Goal: Task Accomplishment & Management: Use online tool/utility

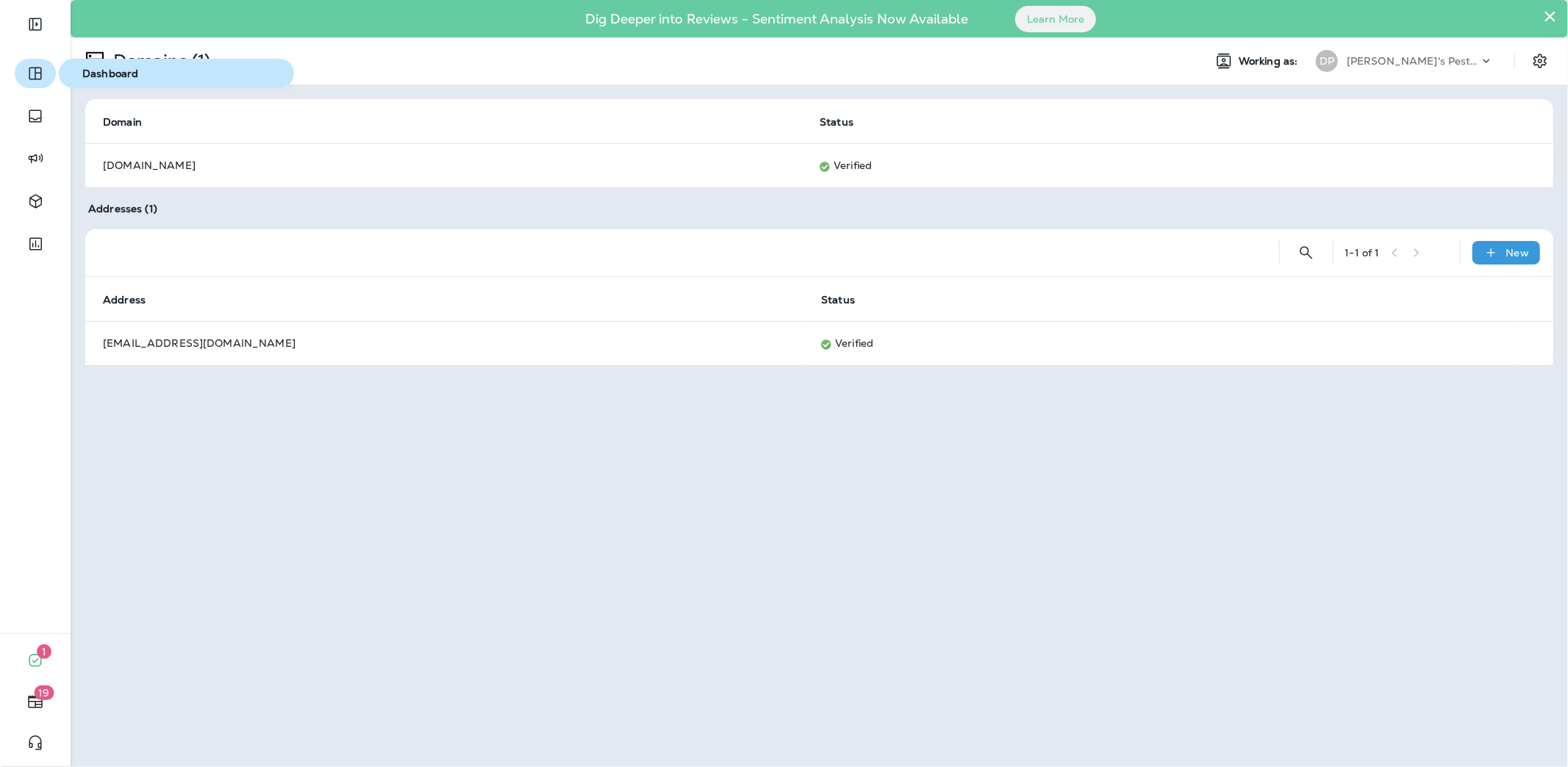
click at [35, 77] on icon "button" at bounding box center [35, 74] width 12 height 12
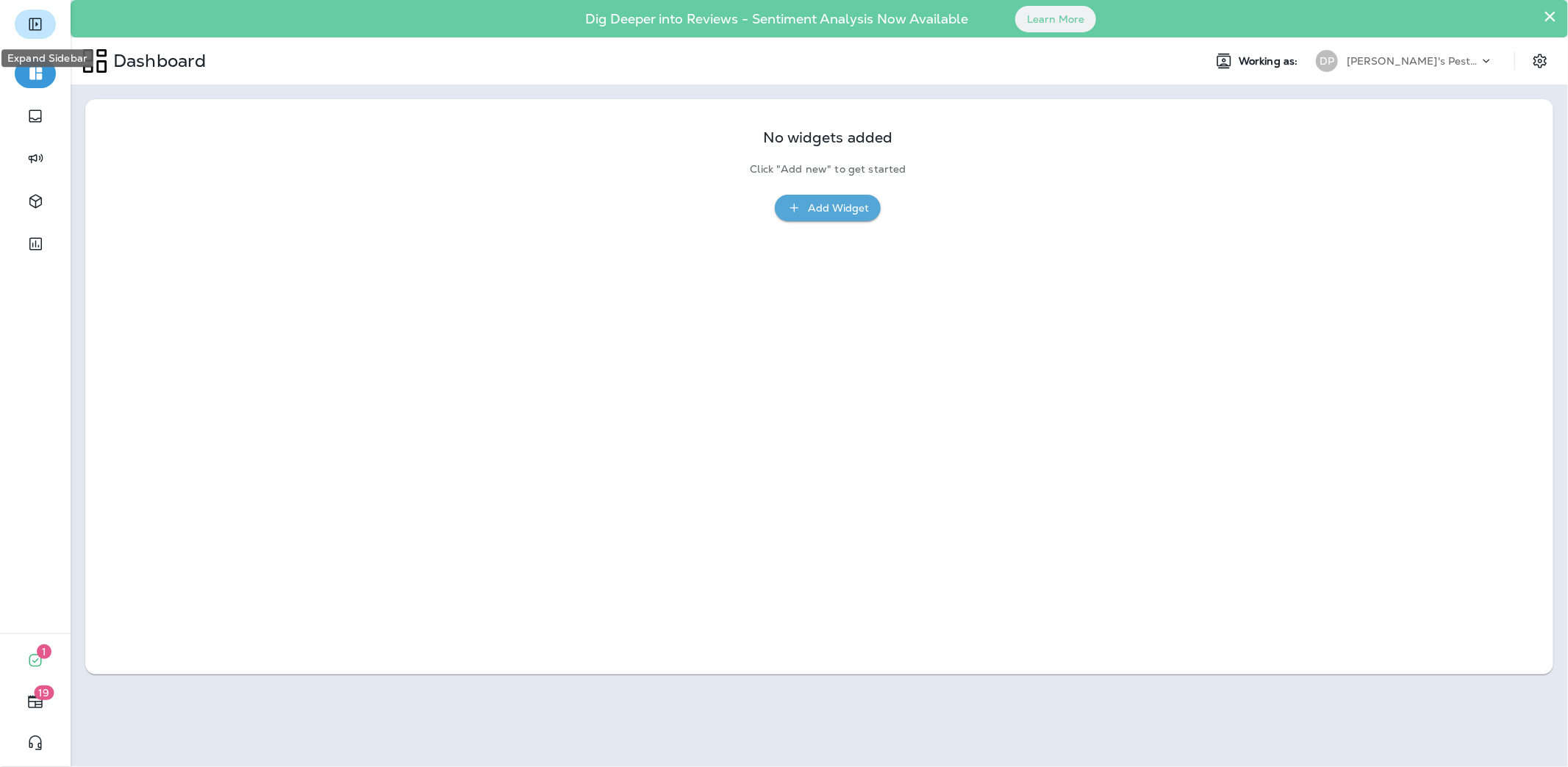
click at [46, 29] on button "Expand Sidebar" at bounding box center [35, 24] width 41 height 30
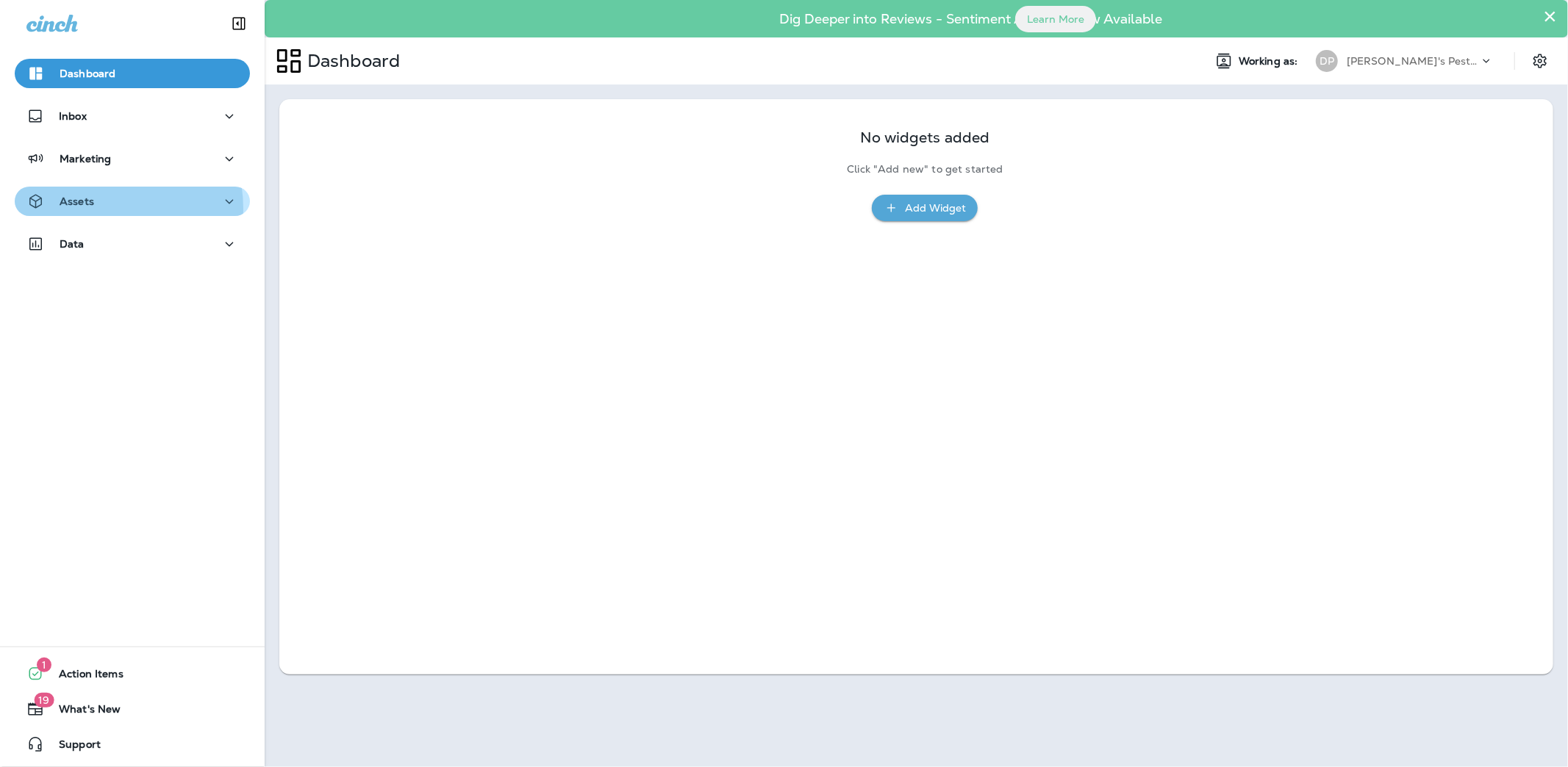
click at [92, 208] on div "Assets" at bounding box center [60, 201] width 68 height 18
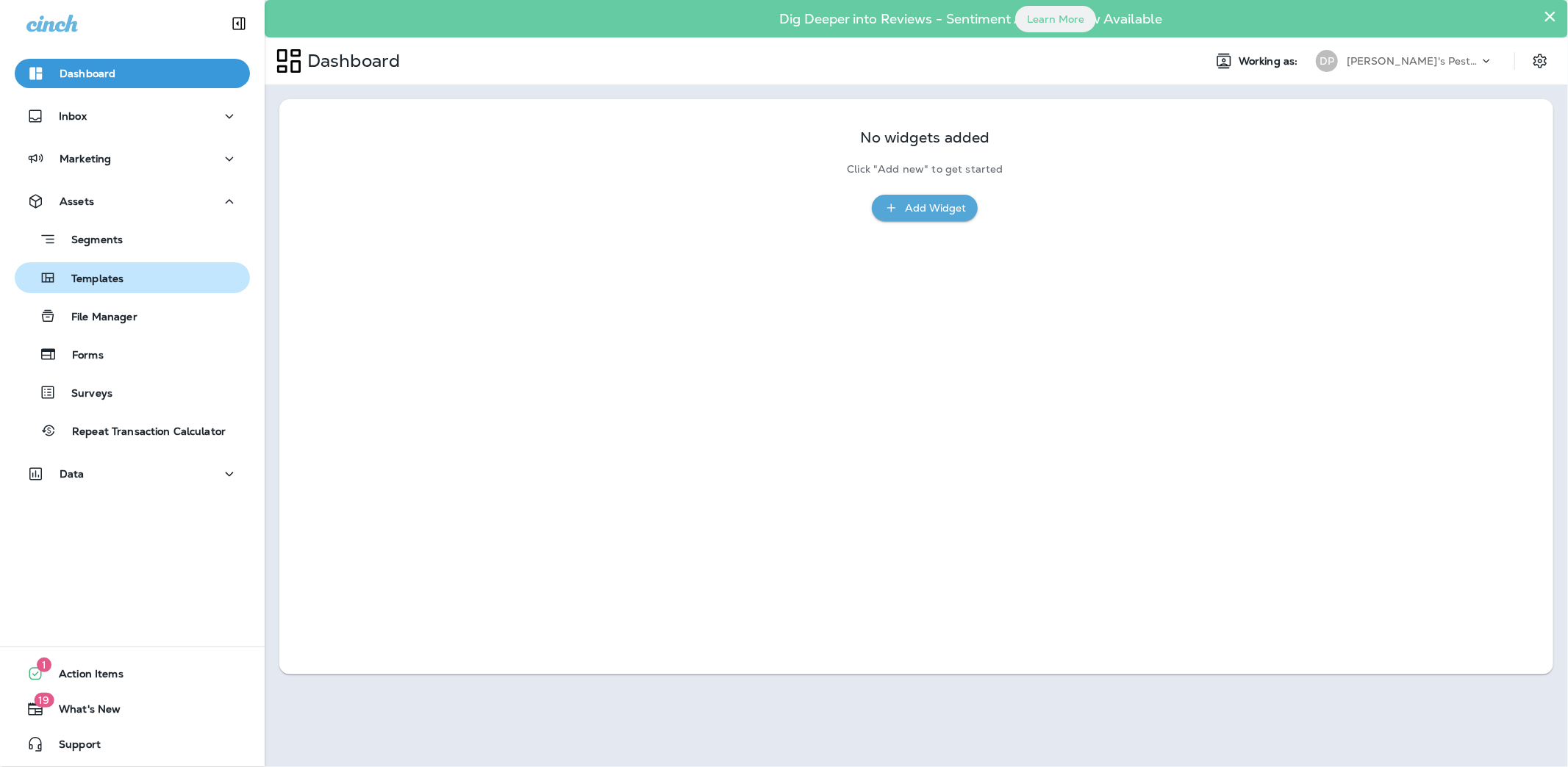
click at [160, 274] on div "Templates" at bounding box center [132, 278] width 224 height 22
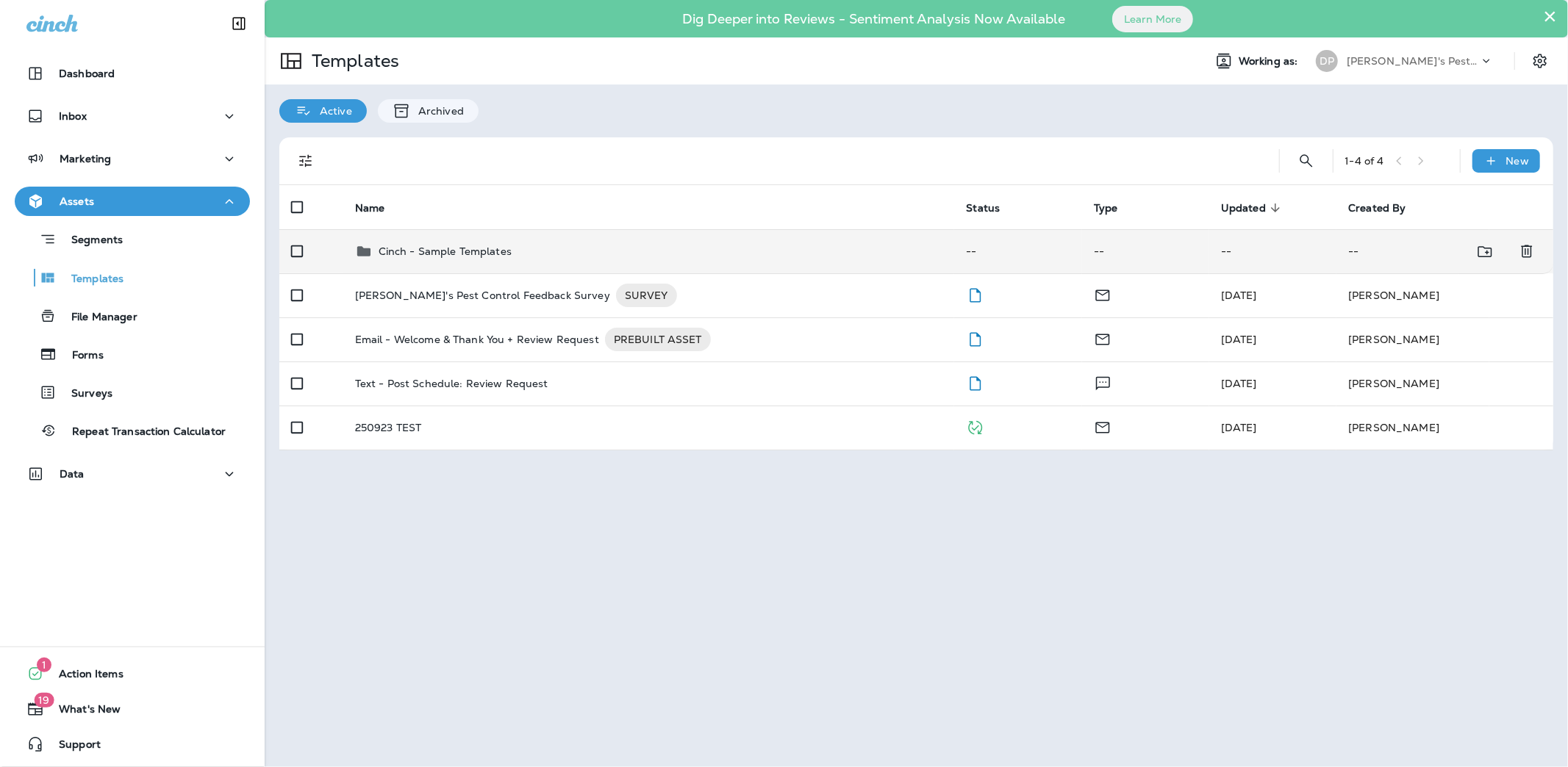
click at [476, 246] on p "Cinch - Sample Templates" at bounding box center [445, 251] width 133 height 11
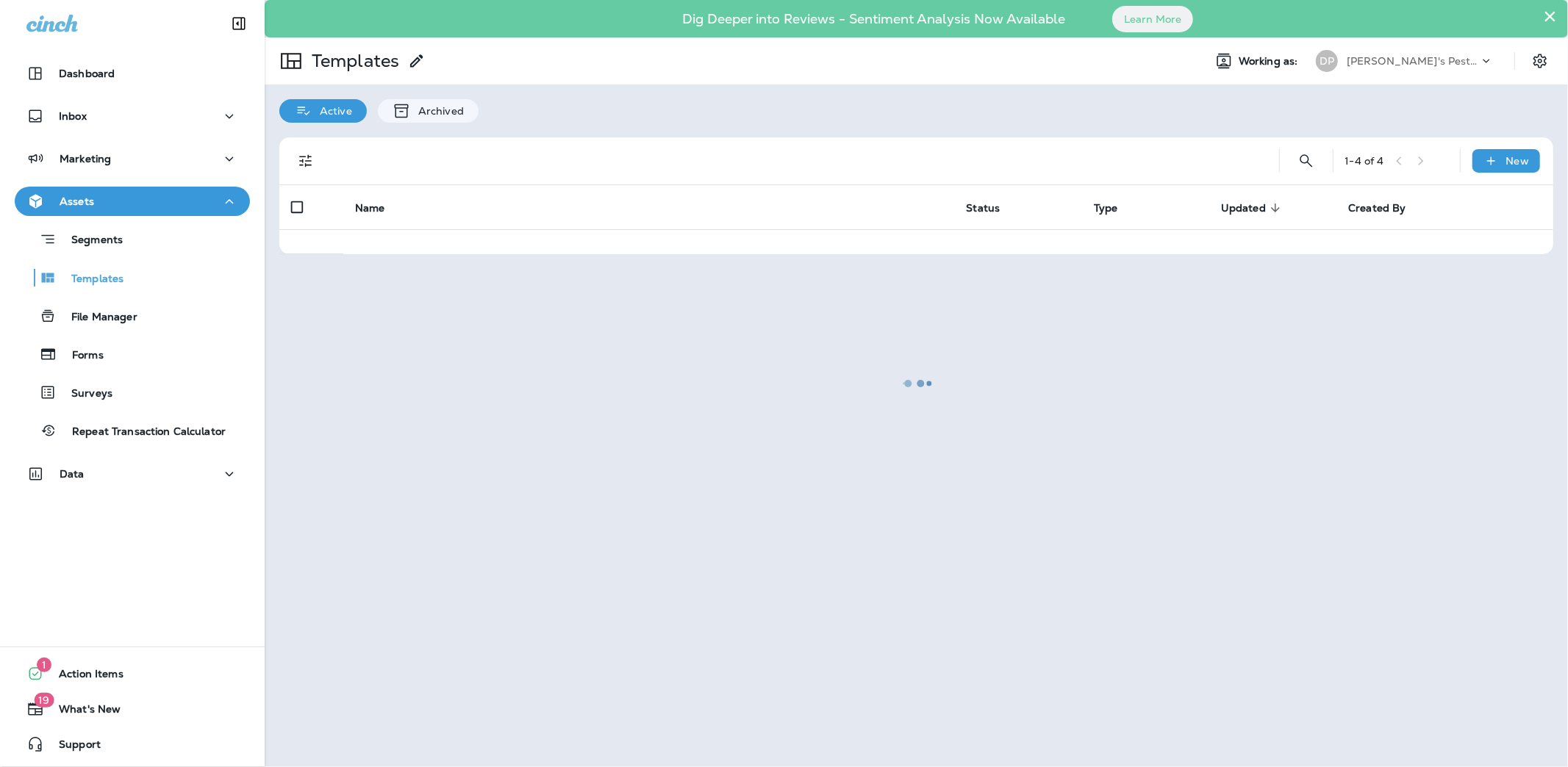
click at [476, 245] on div at bounding box center [916, 383] width 1300 height 764
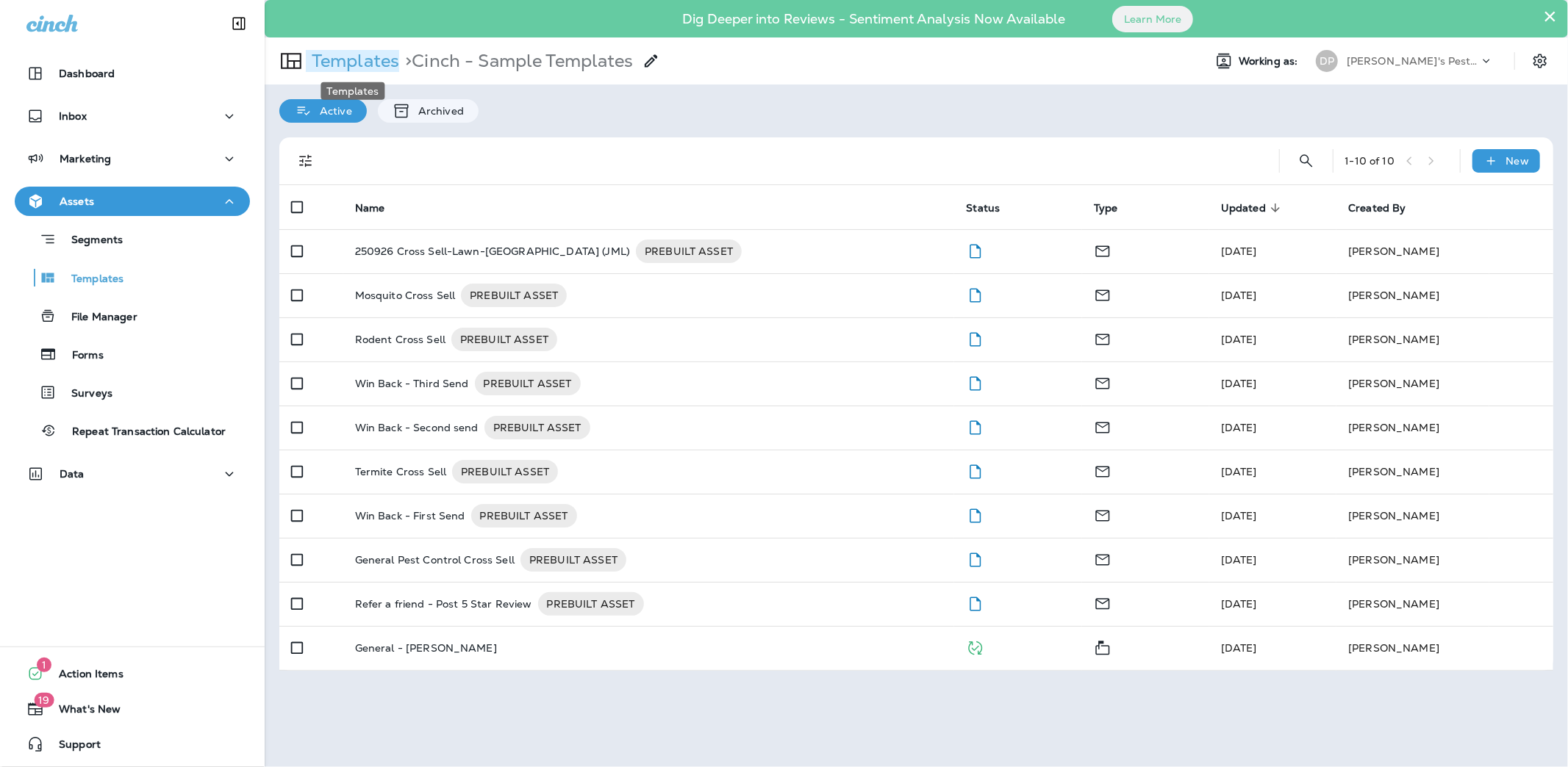
click at [352, 52] on p "Templates" at bounding box center [353, 60] width 93 height 22
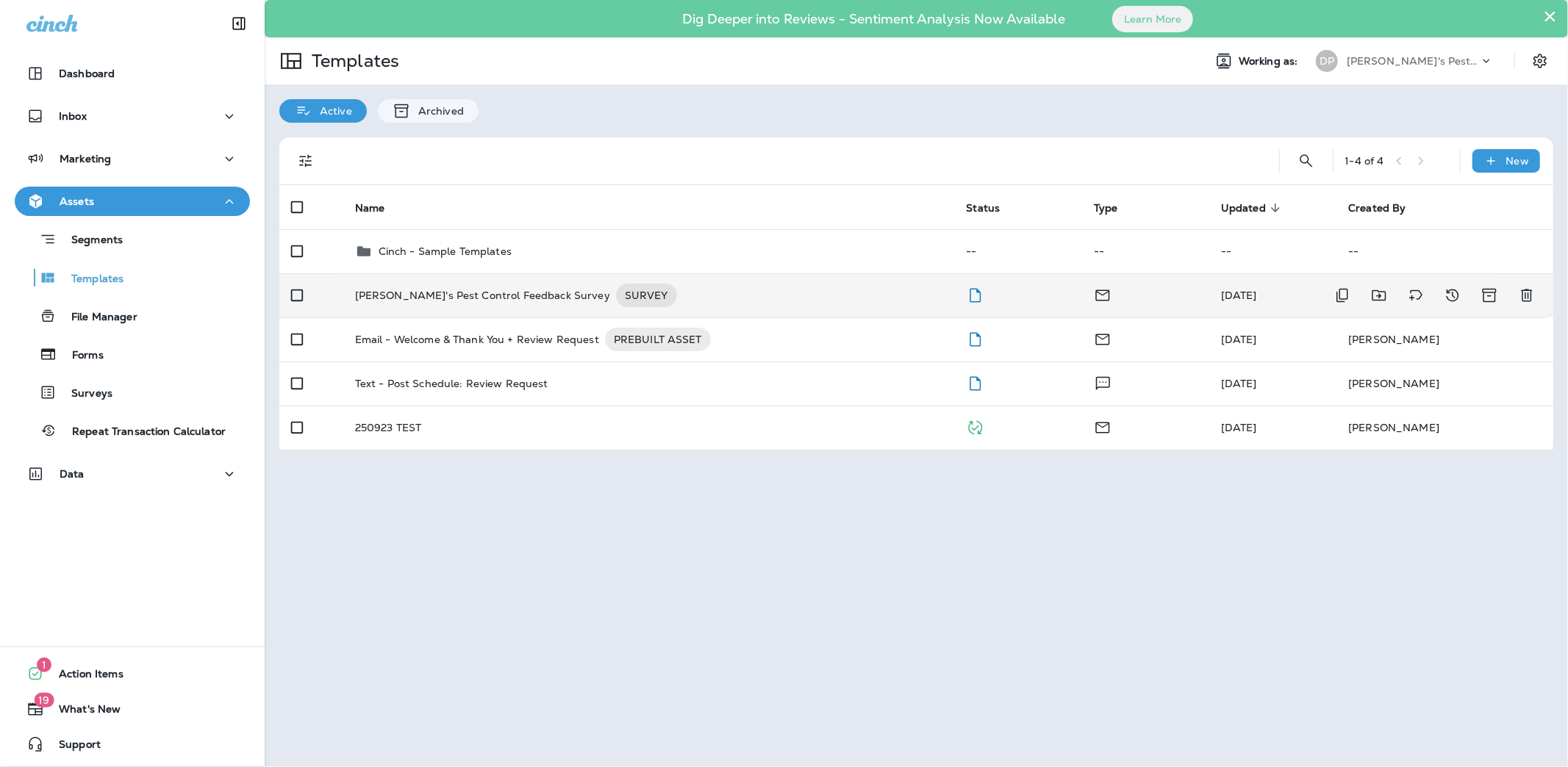
click at [468, 287] on p "[PERSON_NAME]'s Pest Control Feedback Survey" at bounding box center [482, 295] width 255 height 24
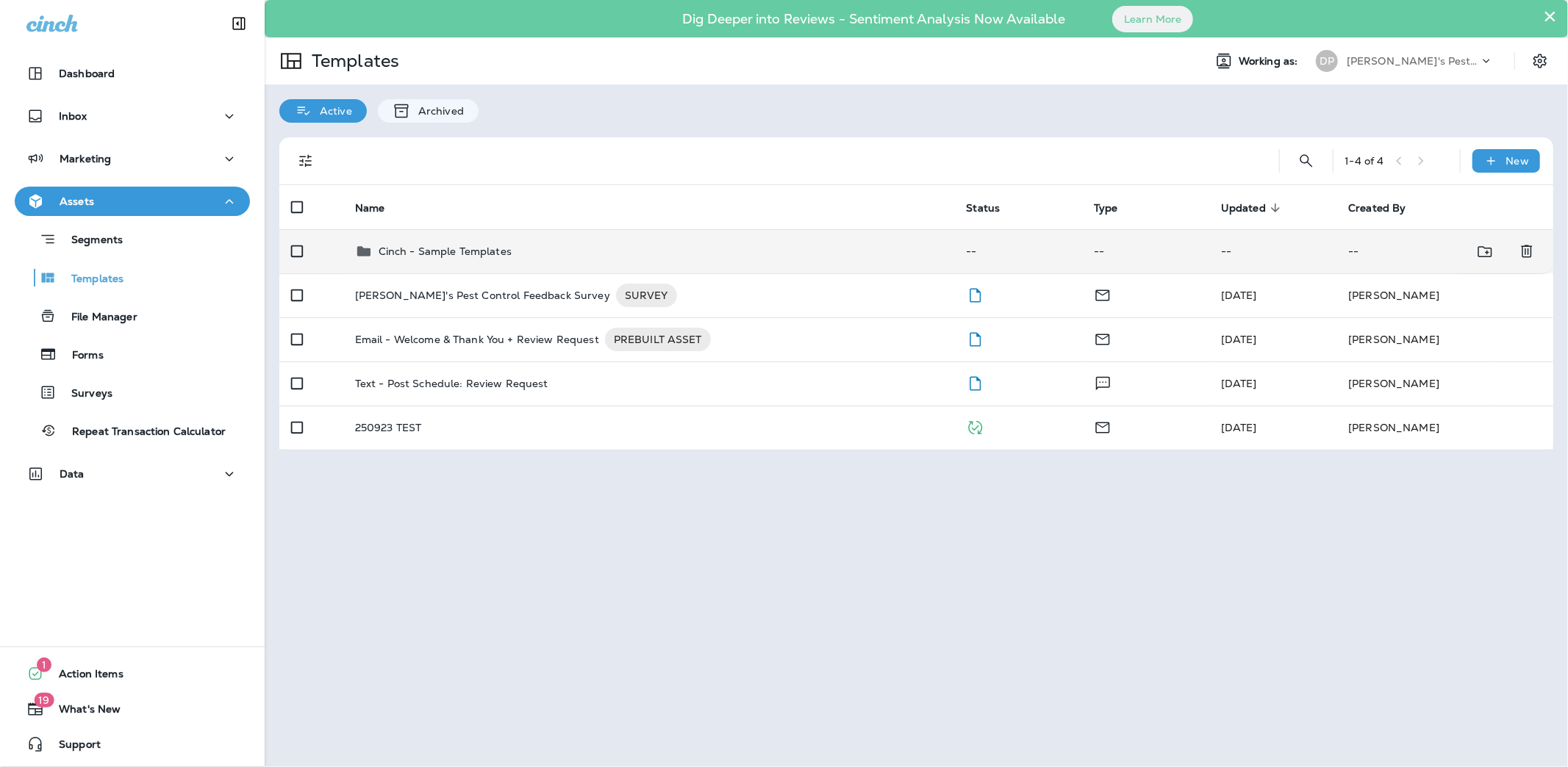
click at [376, 254] on div "Cinch - Sample Templates" at bounding box center [649, 251] width 588 height 18
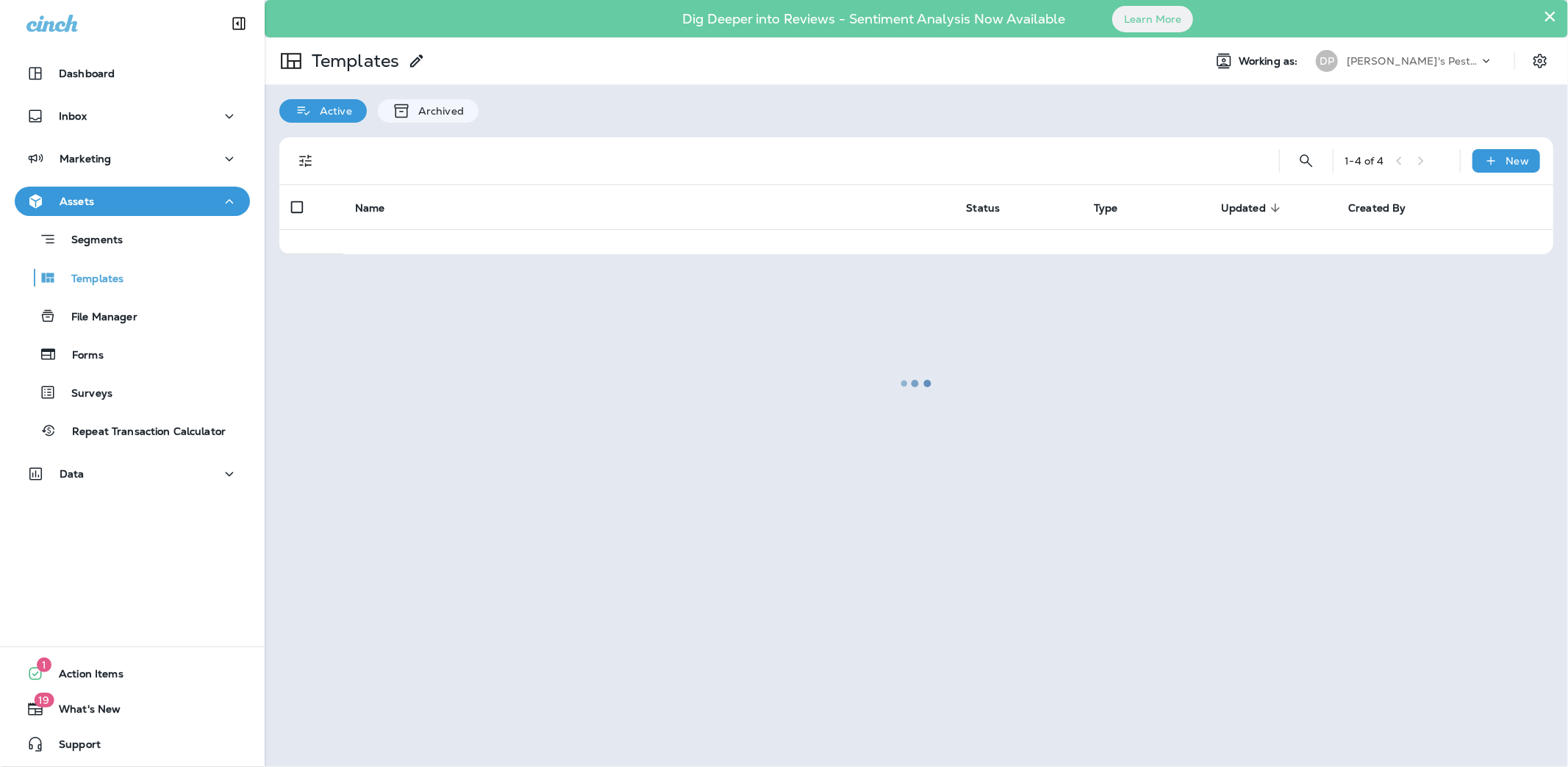
click at [376, 254] on div at bounding box center [916, 383] width 1300 height 764
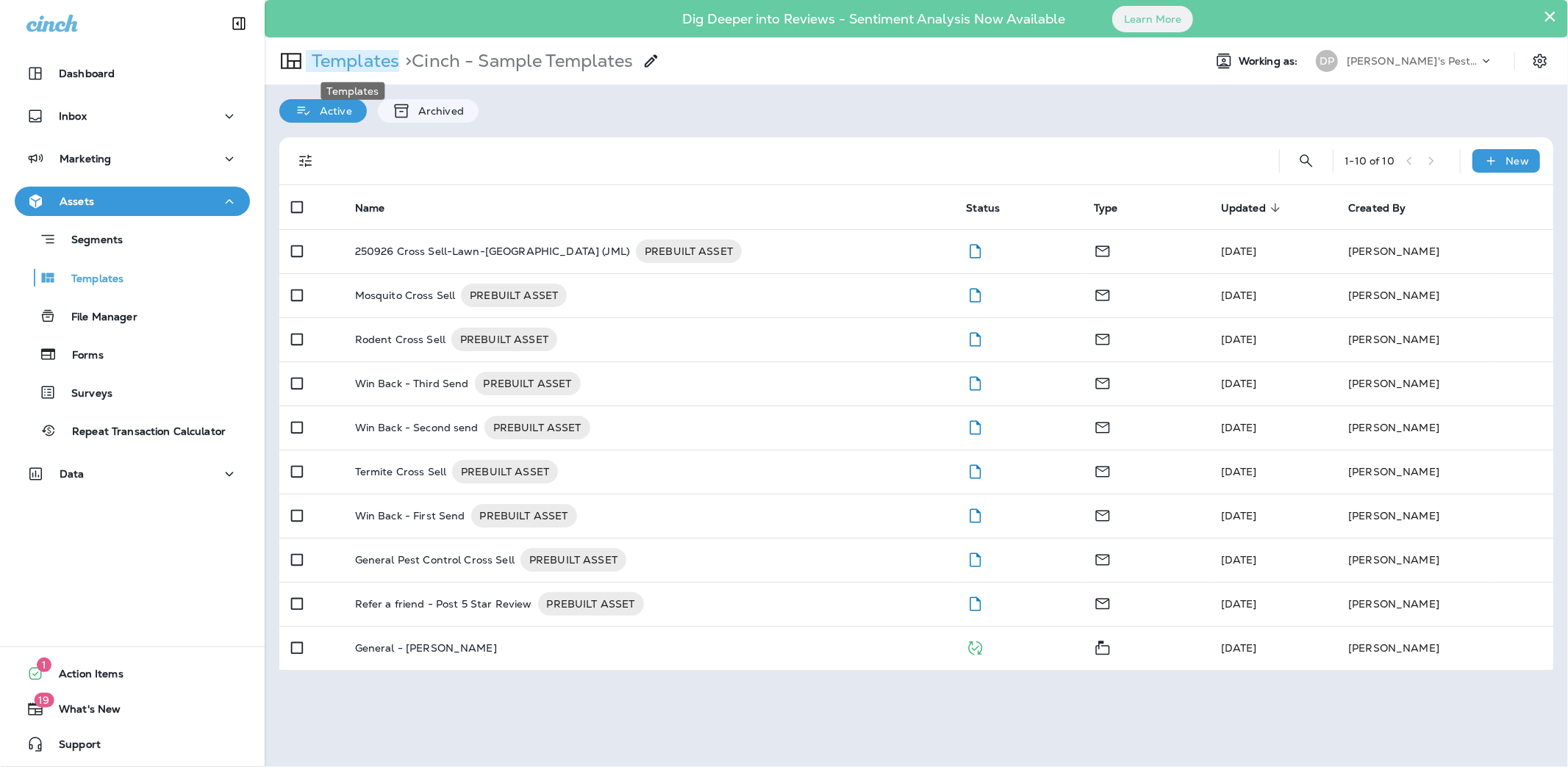
click at [342, 60] on p "Templates" at bounding box center [353, 60] width 93 height 22
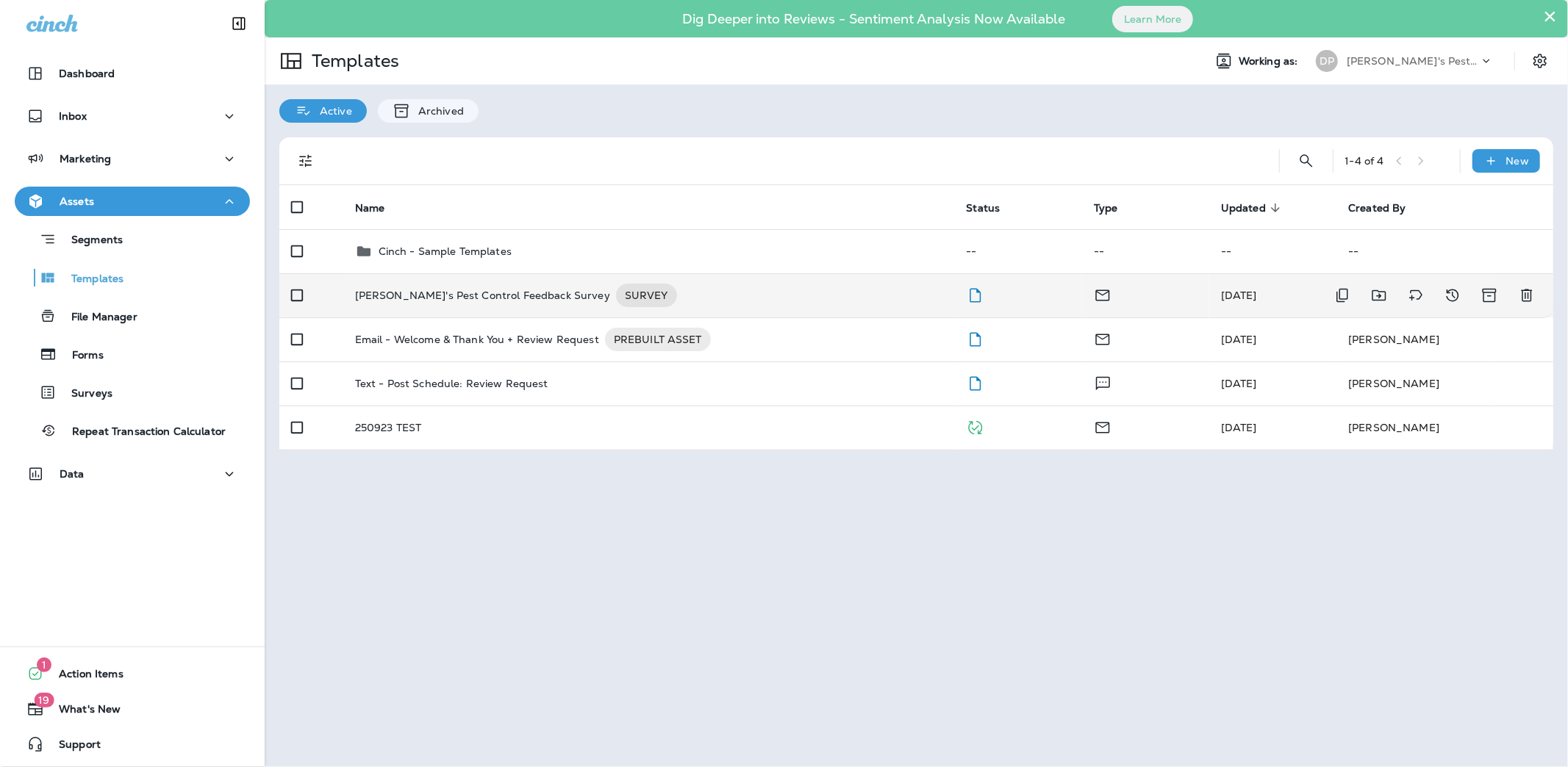
click at [423, 290] on p "[PERSON_NAME]'s Pest Control Feedback Survey" at bounding box center [482, 295] width 255 height 24
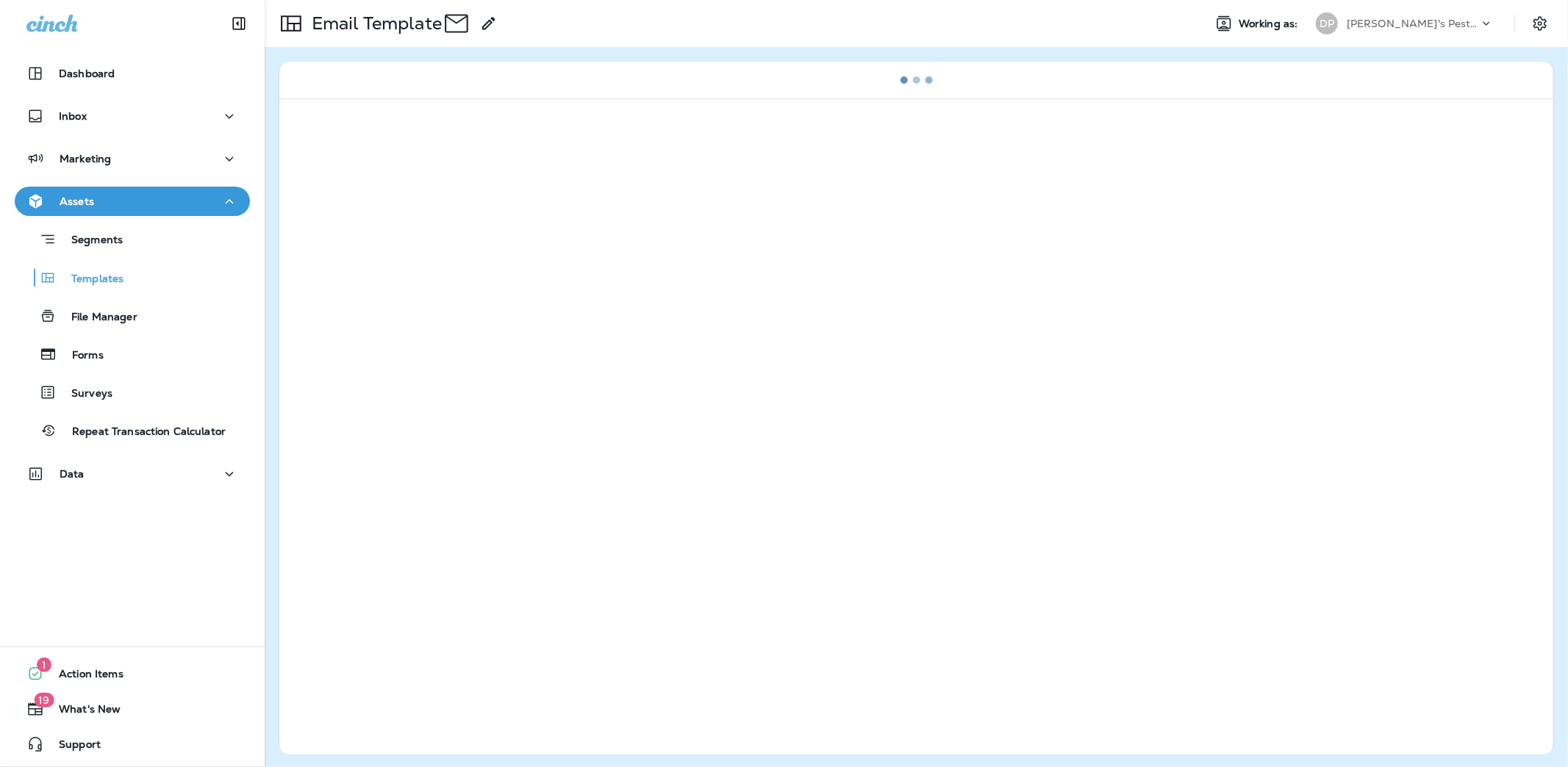
click at [423, 290] on div at bounding box center [916, 427] width 1274 height 656
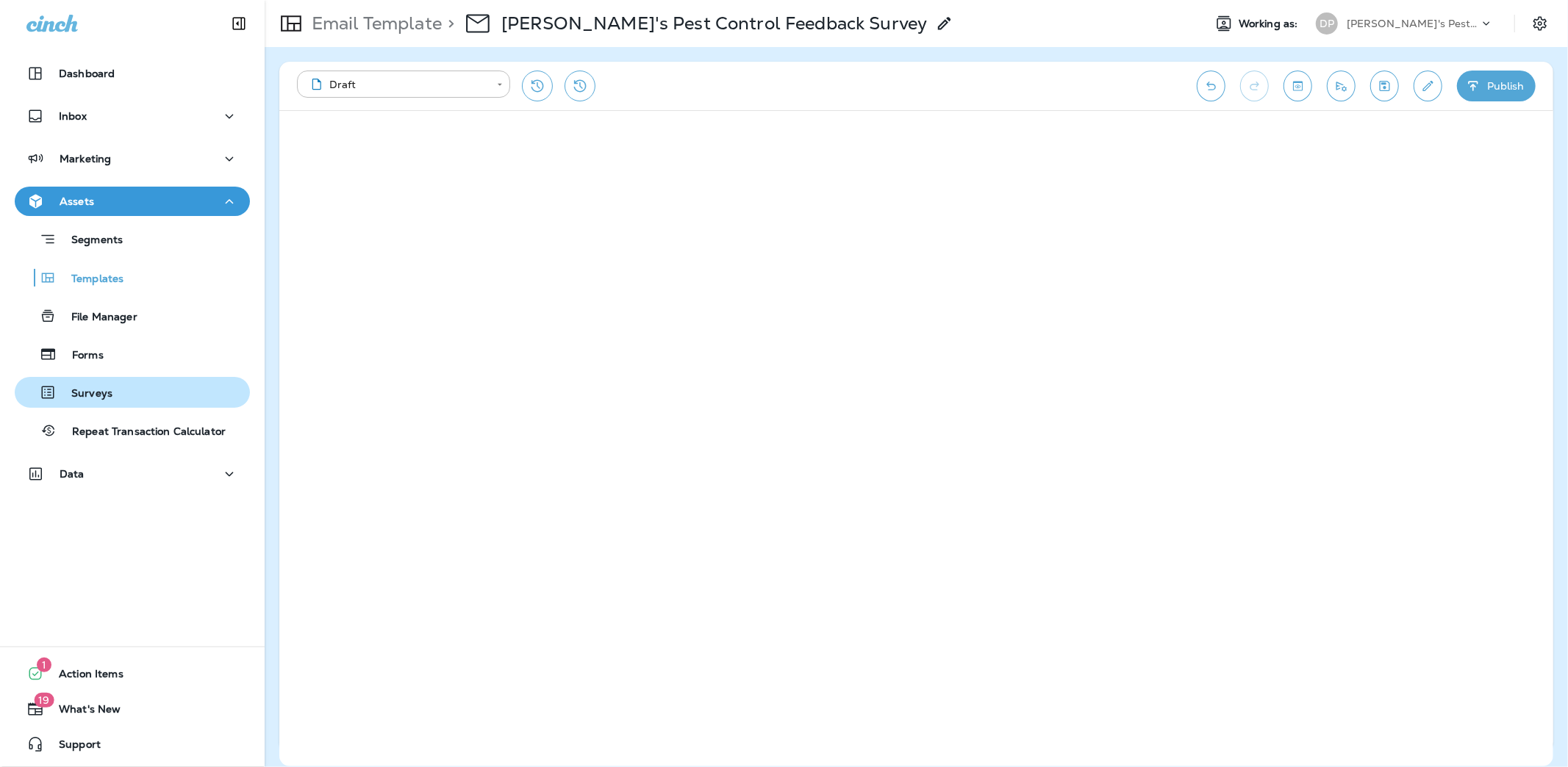
click at [70, 382] on div "Surveys" at bounding box center [66, 392] width 92 height 22
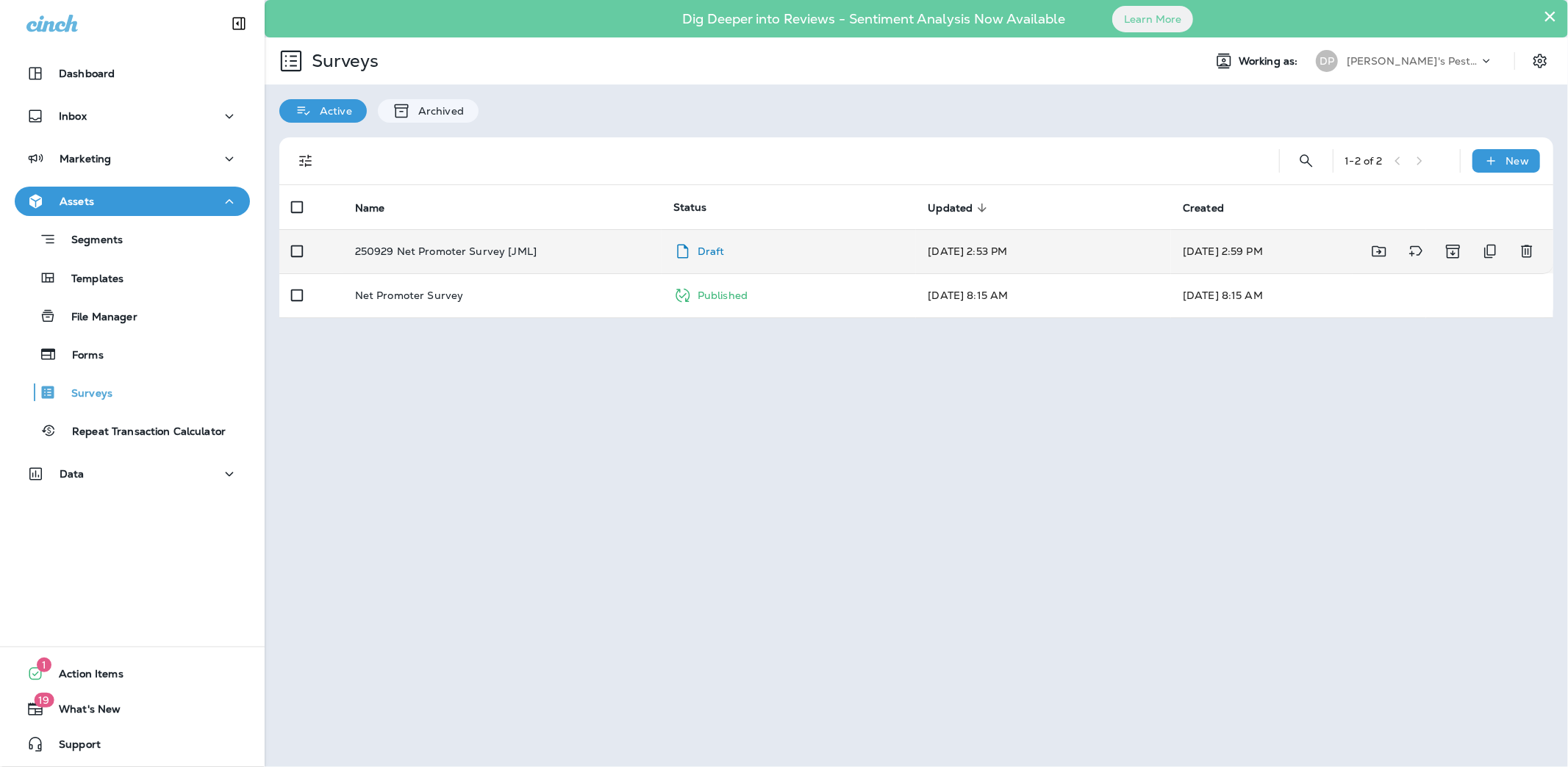
click at [711, 265] on td "Draft" at bounding box center [789, 251] width 255 height 44
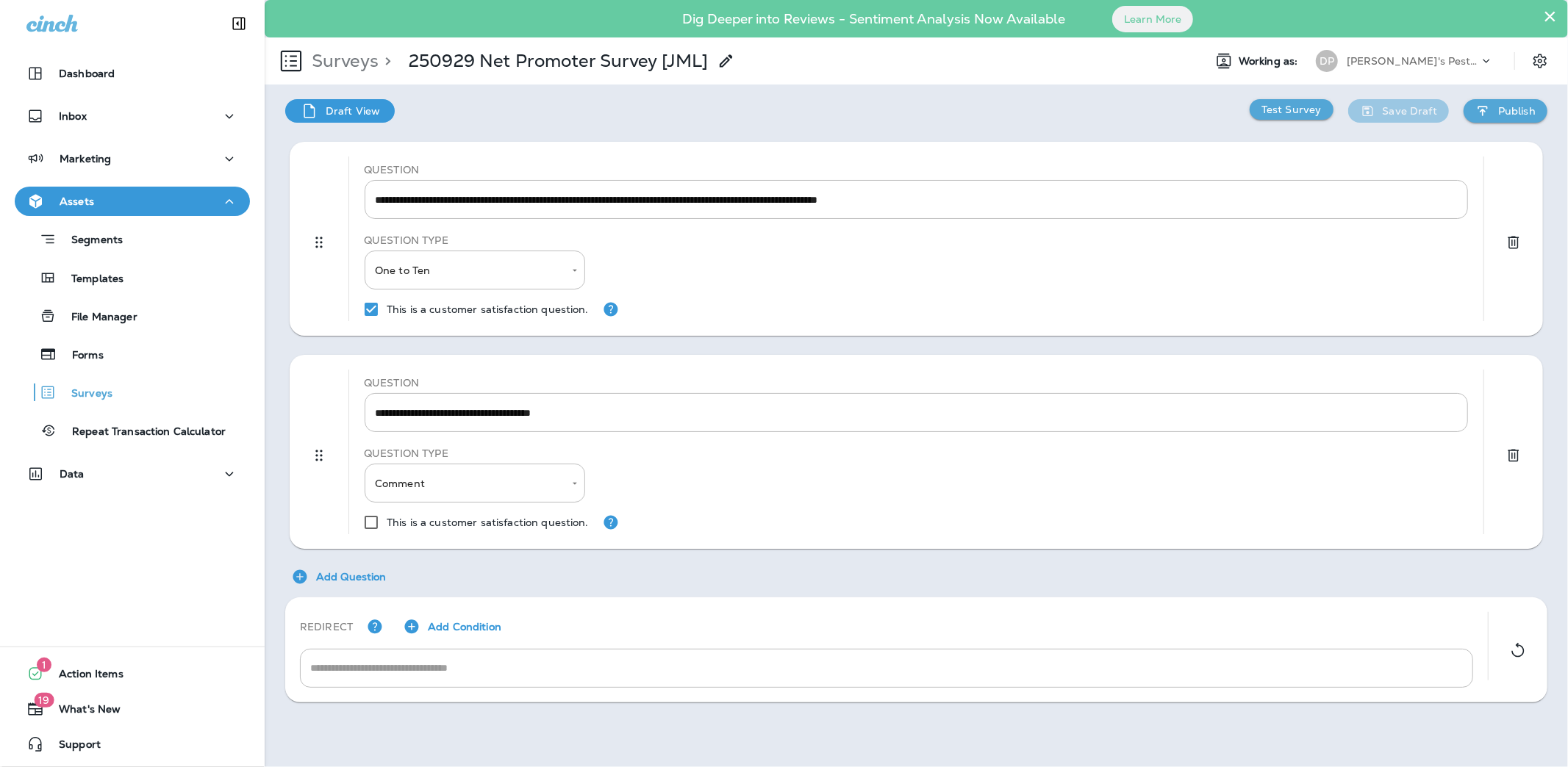
click at [439, 580] on p "Add Condition" at bounding box center [464, 627] width 73 height 11
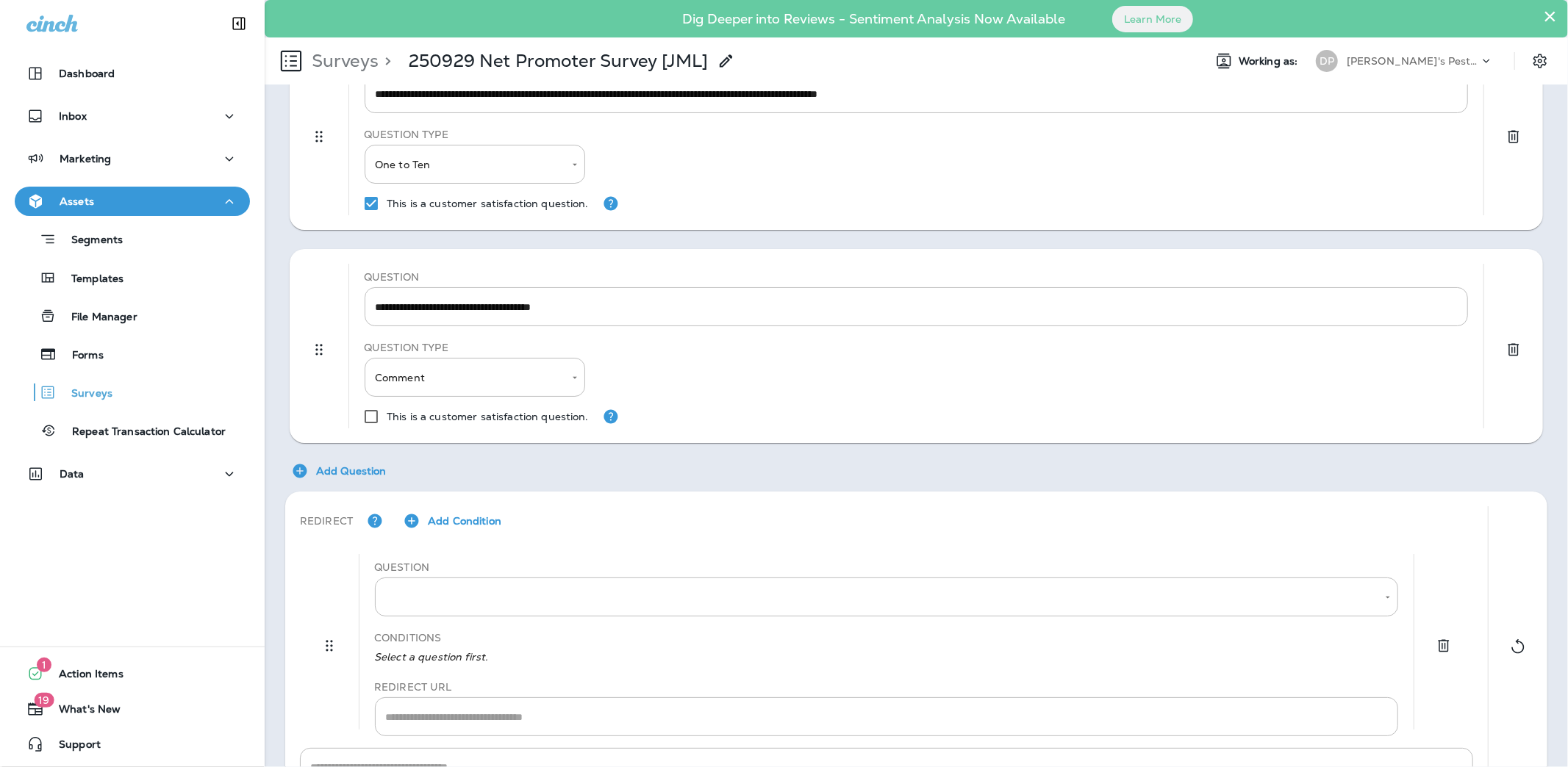
scroll to position [160, 0]
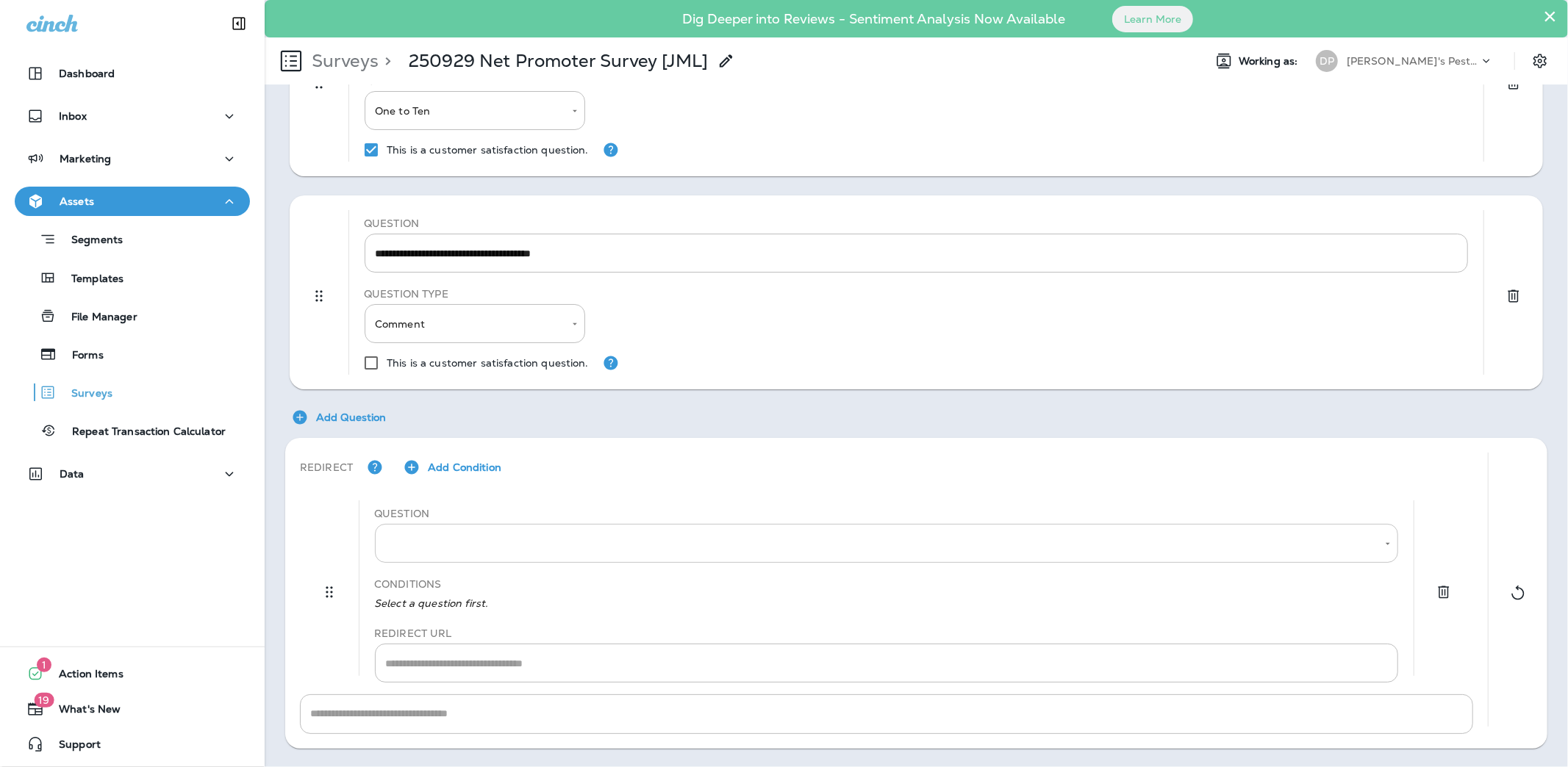
click at [518, 0] on body "**********" at bounding box center [784, 0] width 1568 height 0
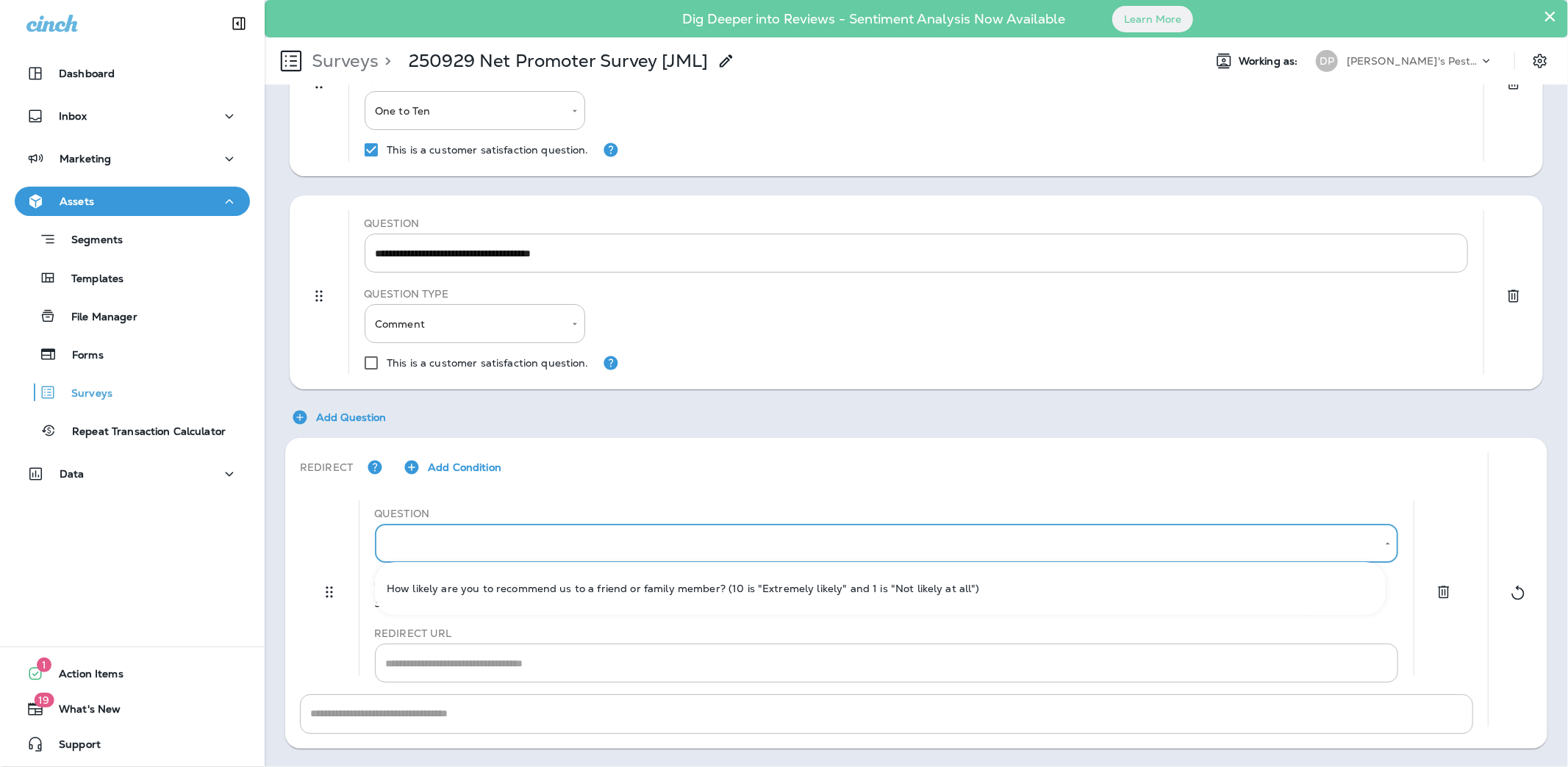
click at [497, 580] on li "How likely are you to recommend us to a friend or family member? (10 is "Extrem…" at bounding box center [880, 588] width 1011 height 35
type input "**********"
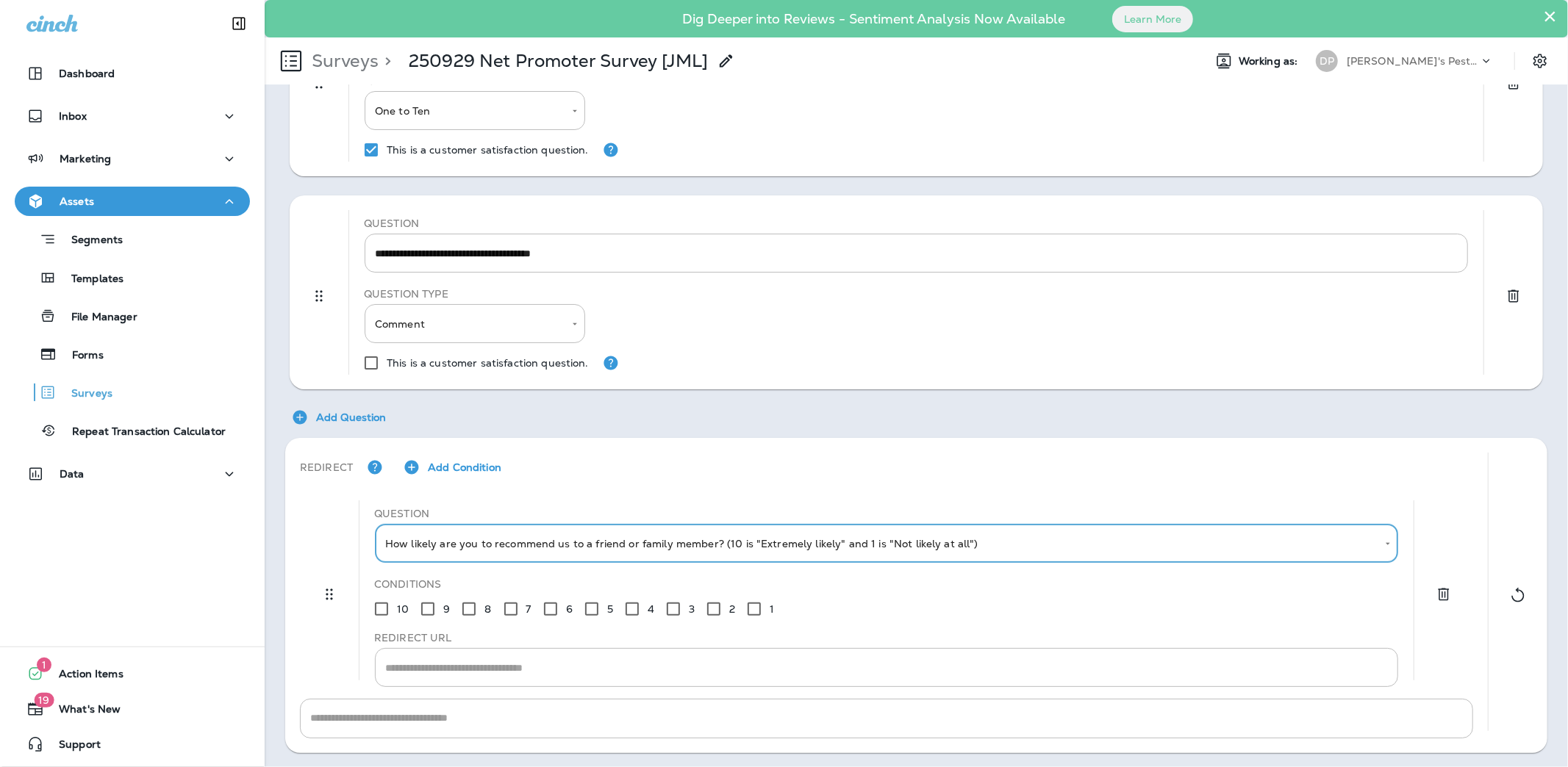
scroll to position [165, 0]
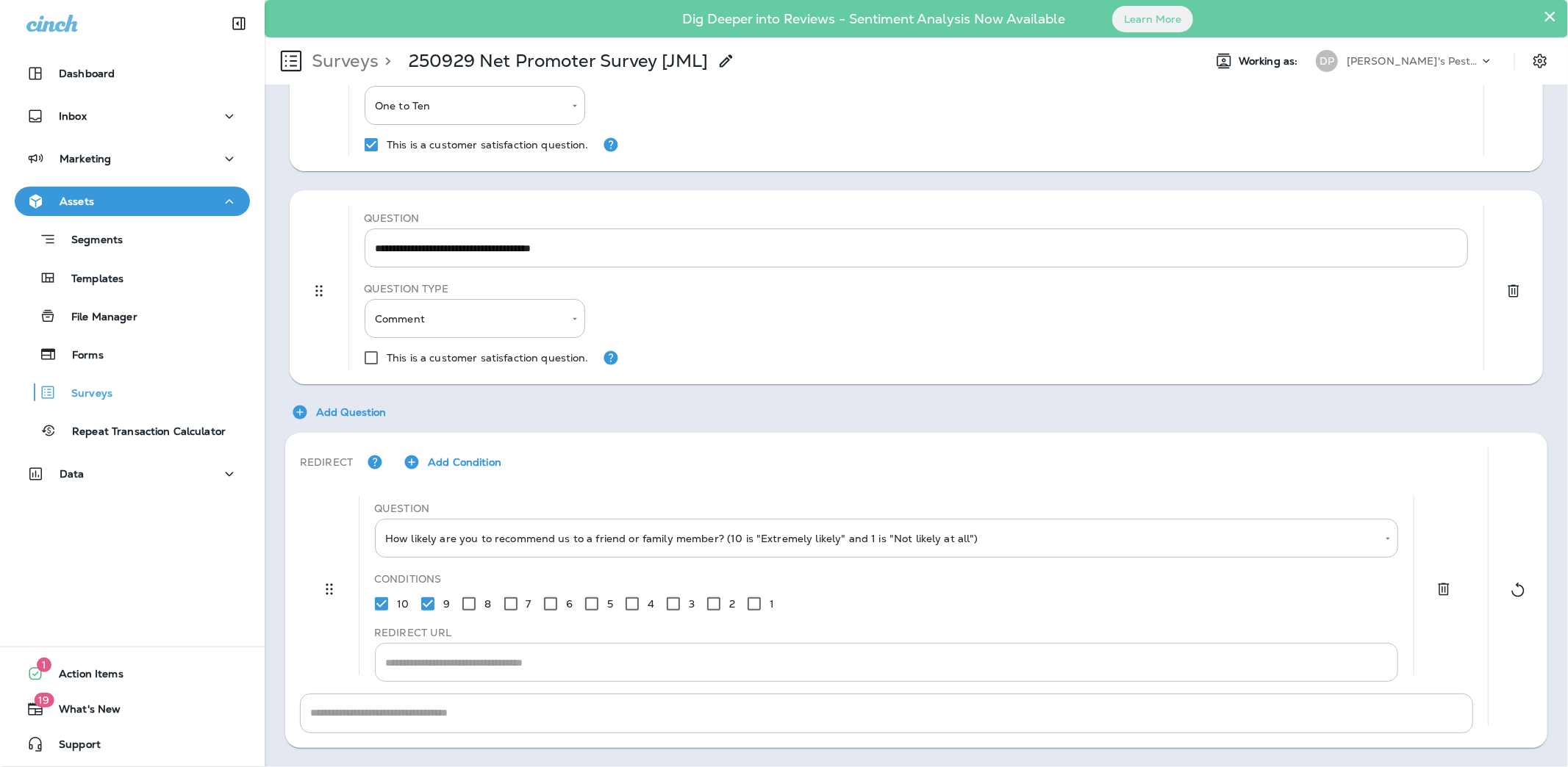
click at [740, 580] on div "* ​" at bounding box center [886, 662] width 1023 height 39
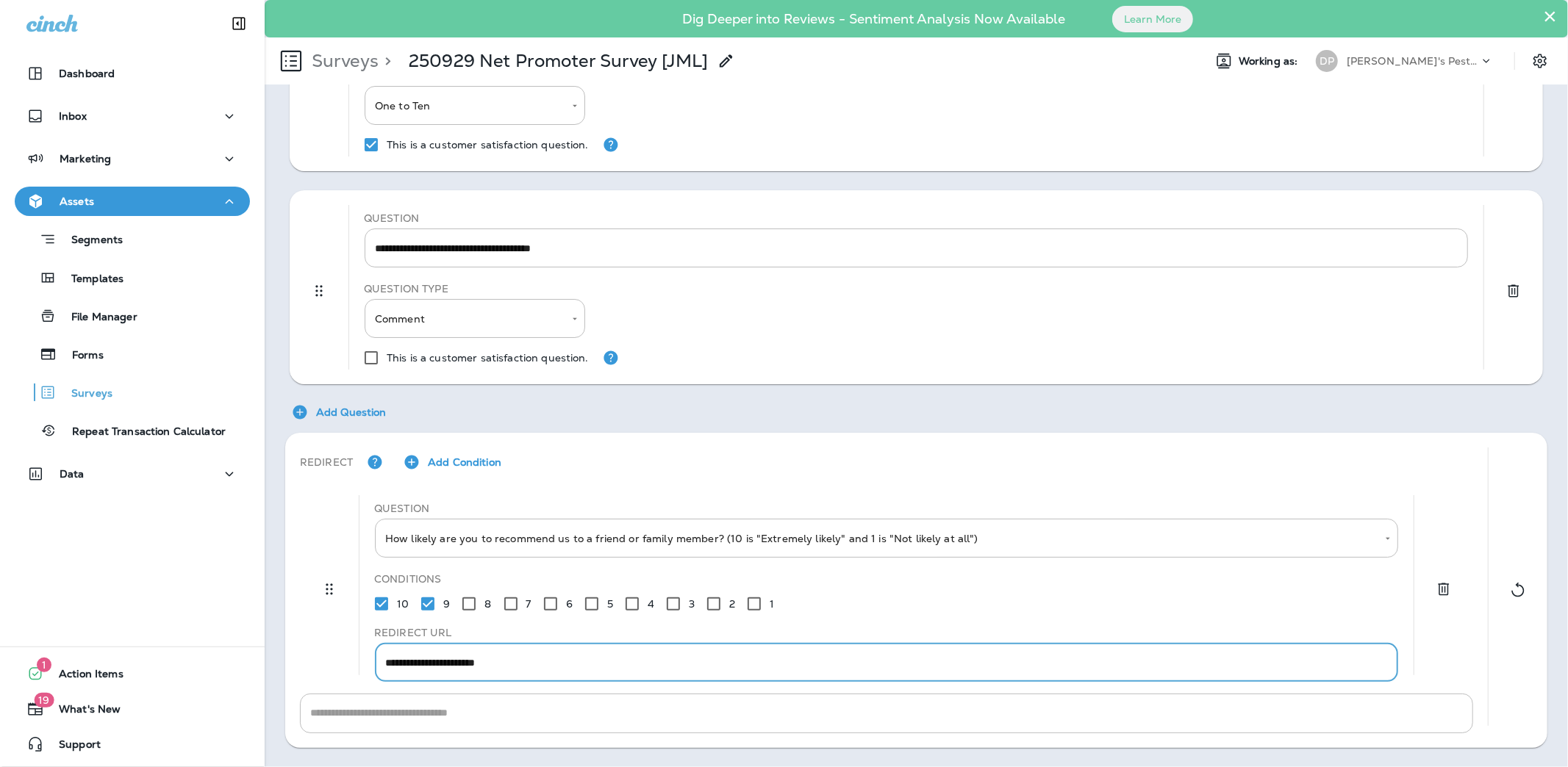
type textarea "**********"
click at [1044, 580] on div at bounding box center [1518, 590] width 30 height 285
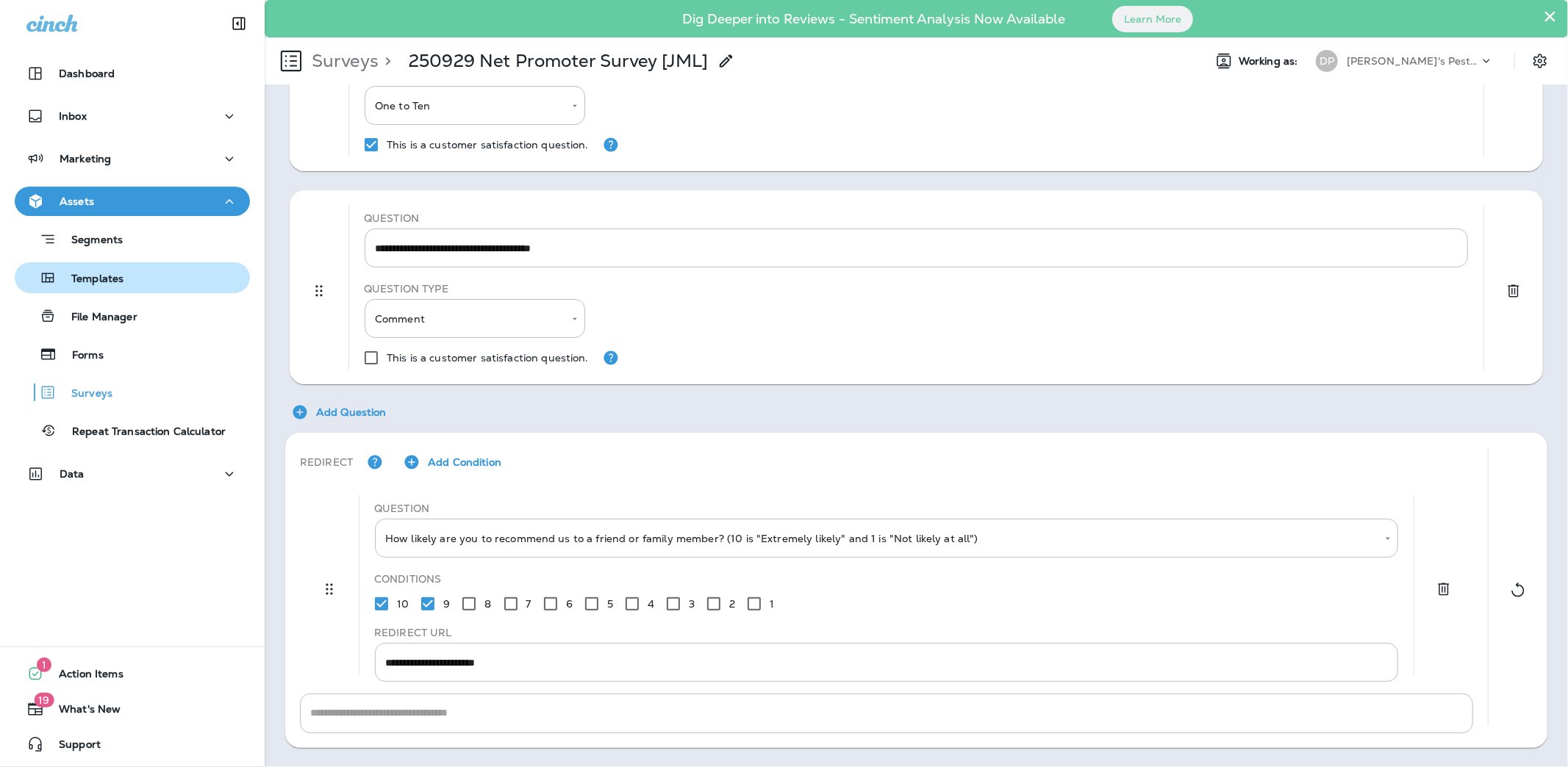
click at [176, 283] on div "Templates" at bounding box center [132, 278] width 224 height 22
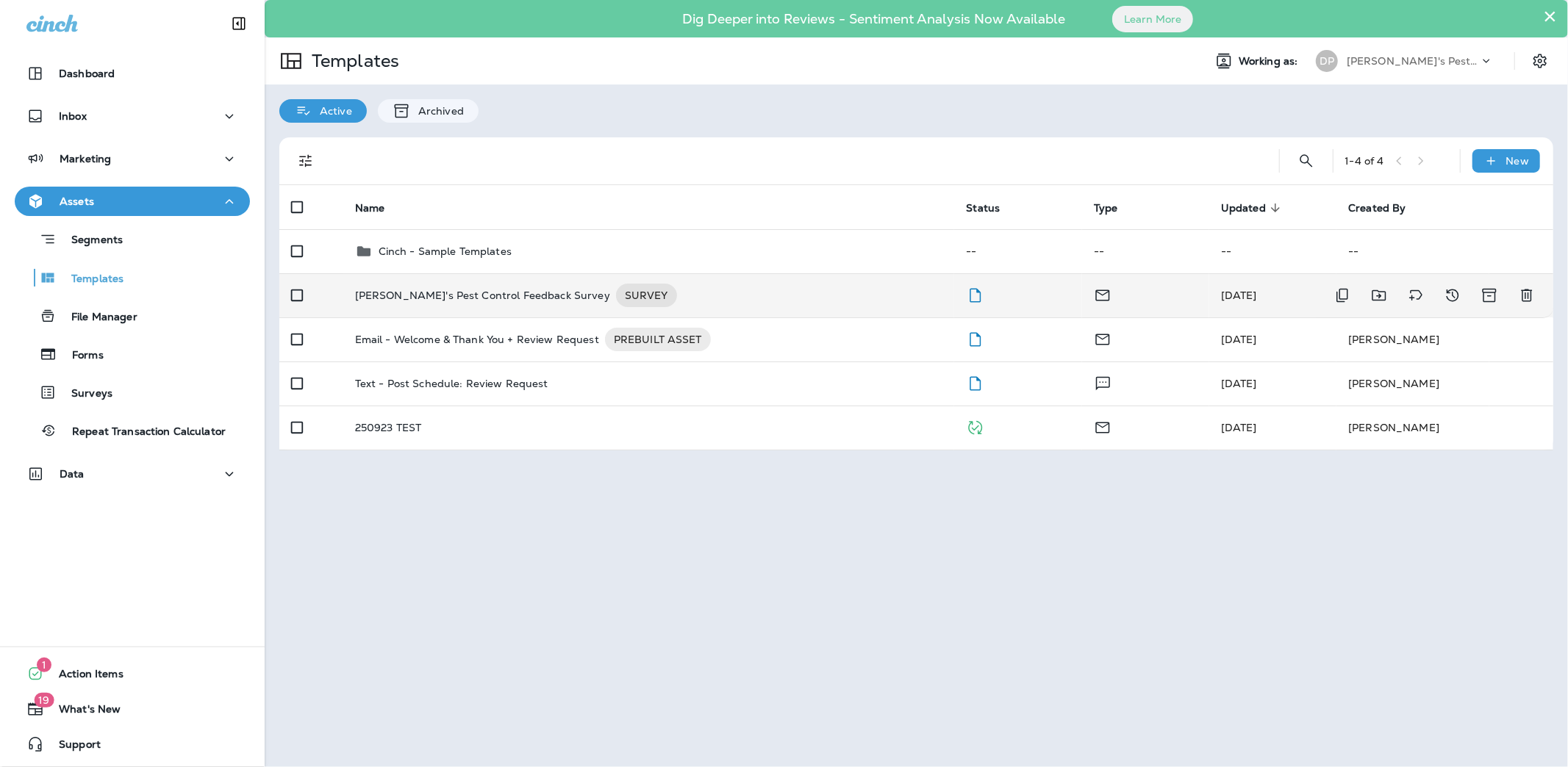
click at [404, 281] on td "[PERSON_NAME]'s Pest Control Feedback Survey SURVEY" at bounding box center [649, 295] width 611 height 44
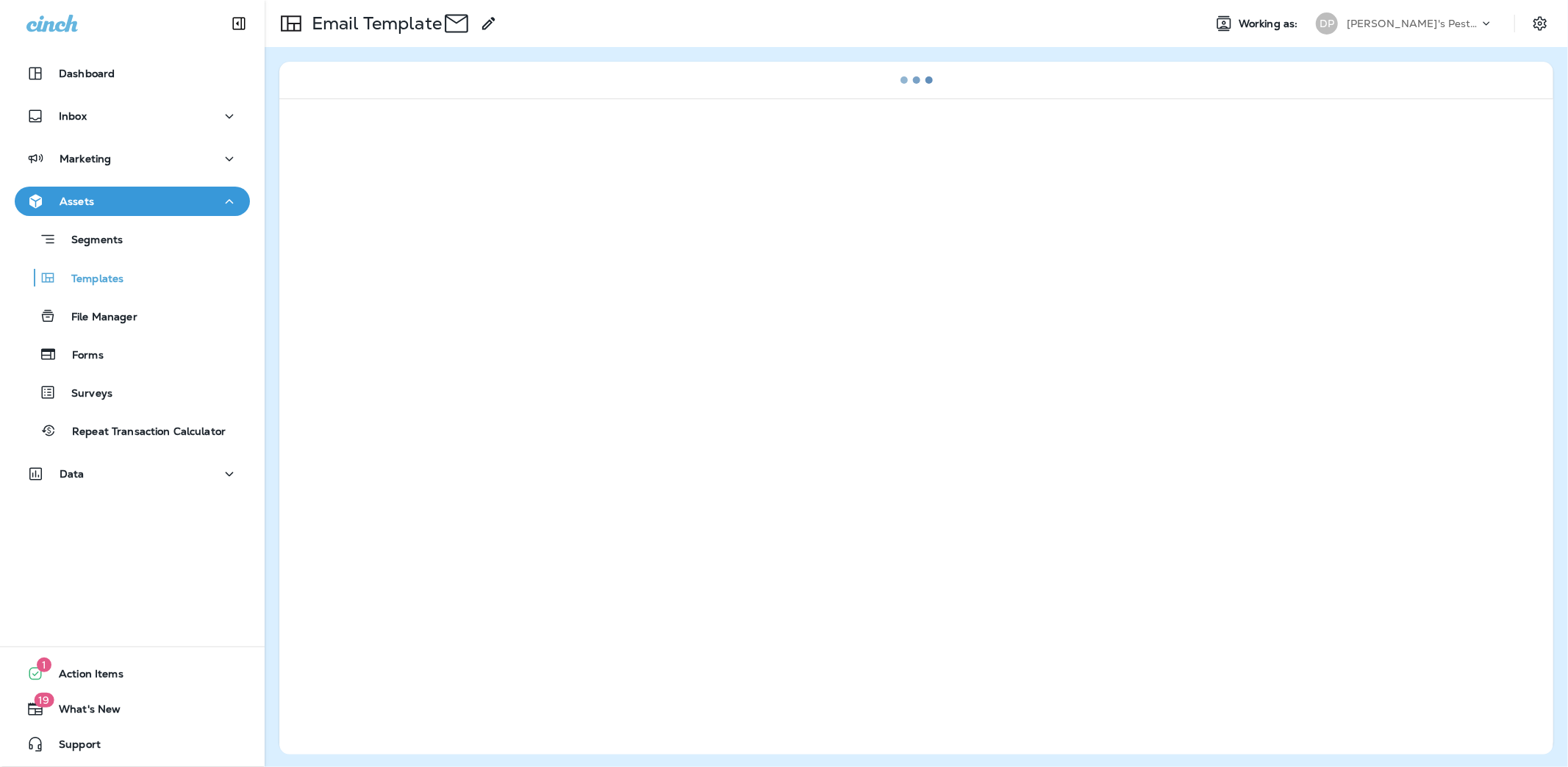
click at [404, 281] on div at bounding box center [916, 427] width 1274 height 656
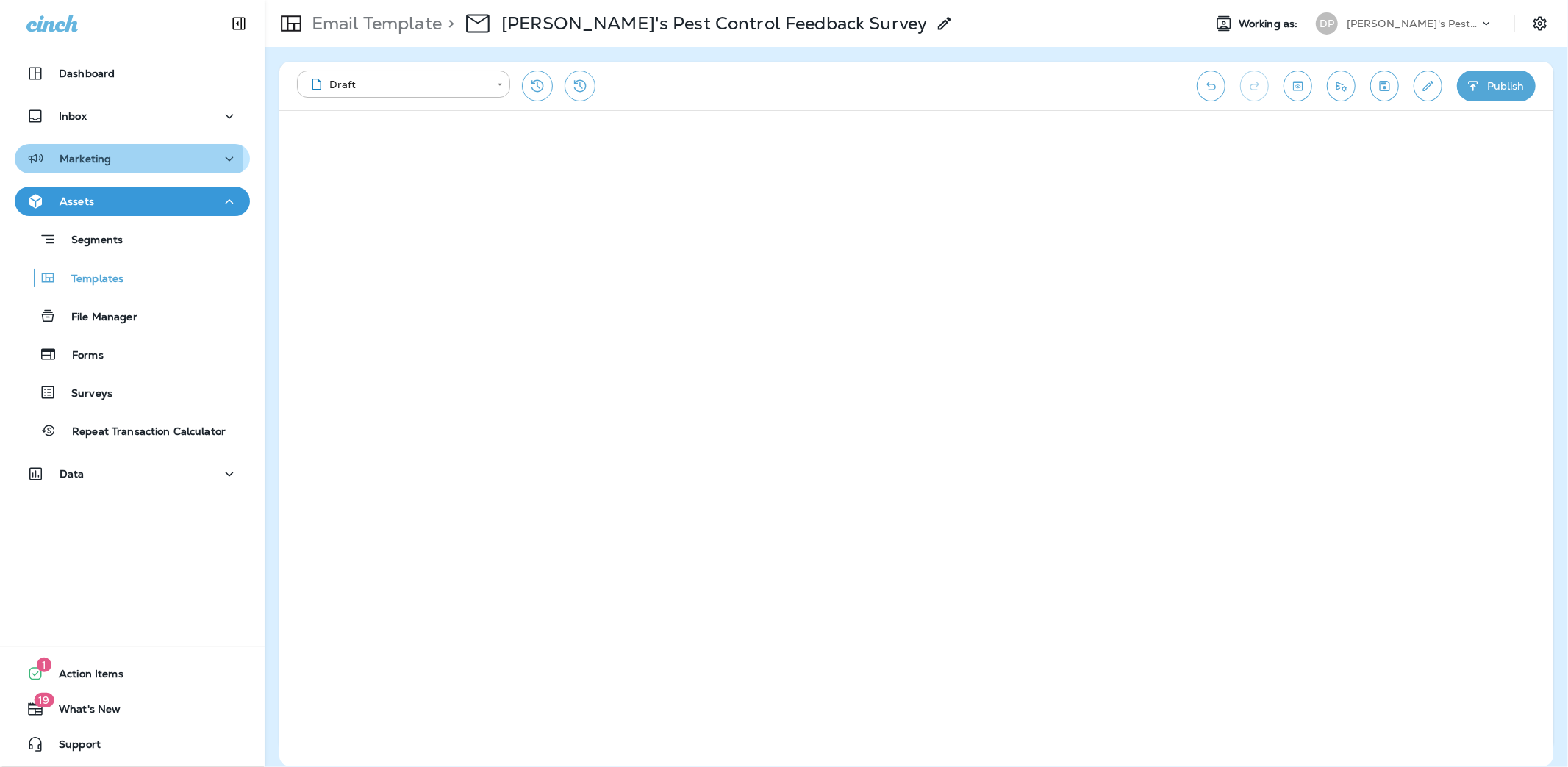
click at [113, 162] on div "Marketing" at bounding box center [132, 159] width 211 height 18
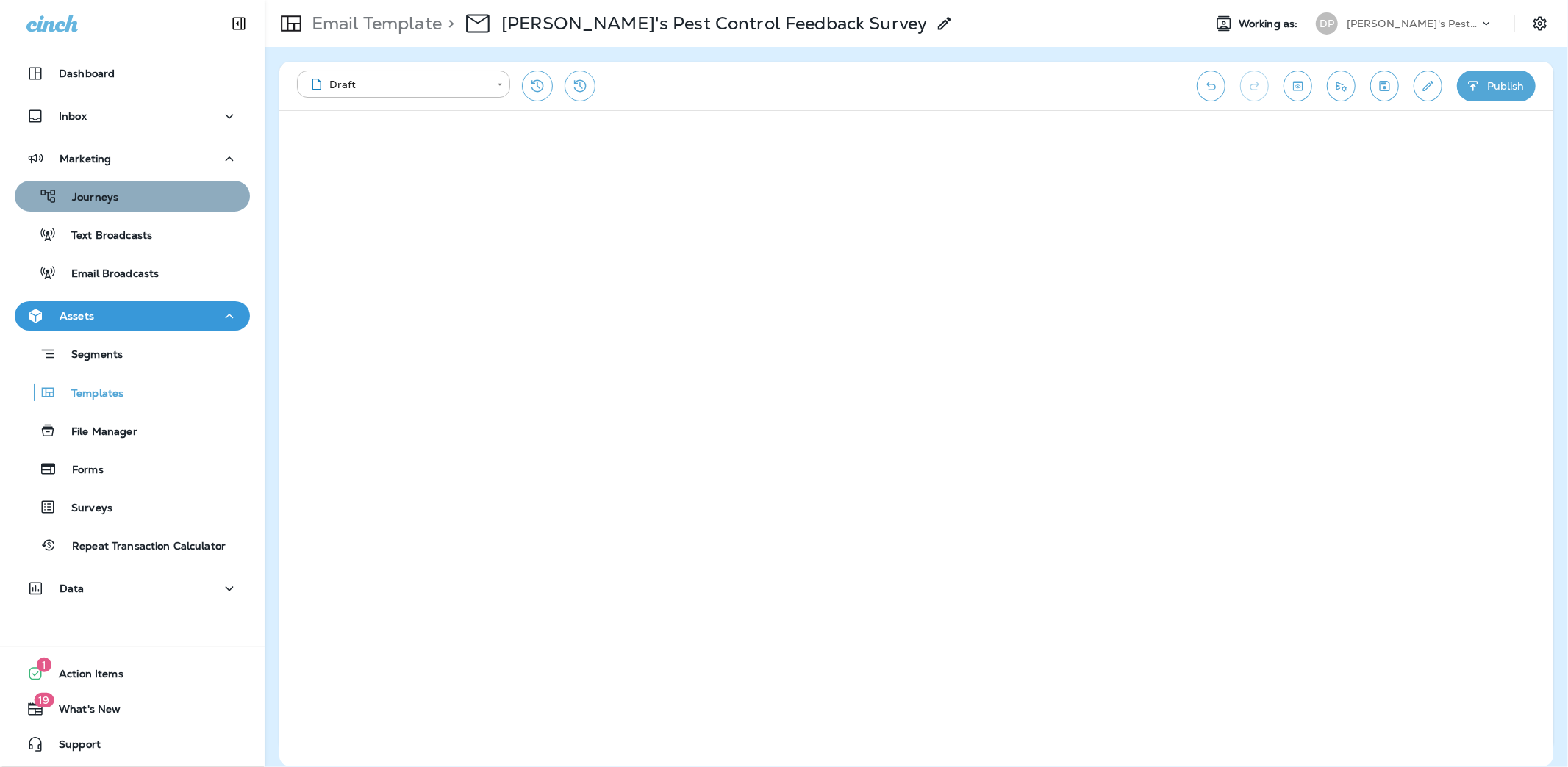
click at [145, 203] on div "Journeys" at bounding box center [132, 196] width 224 height 22
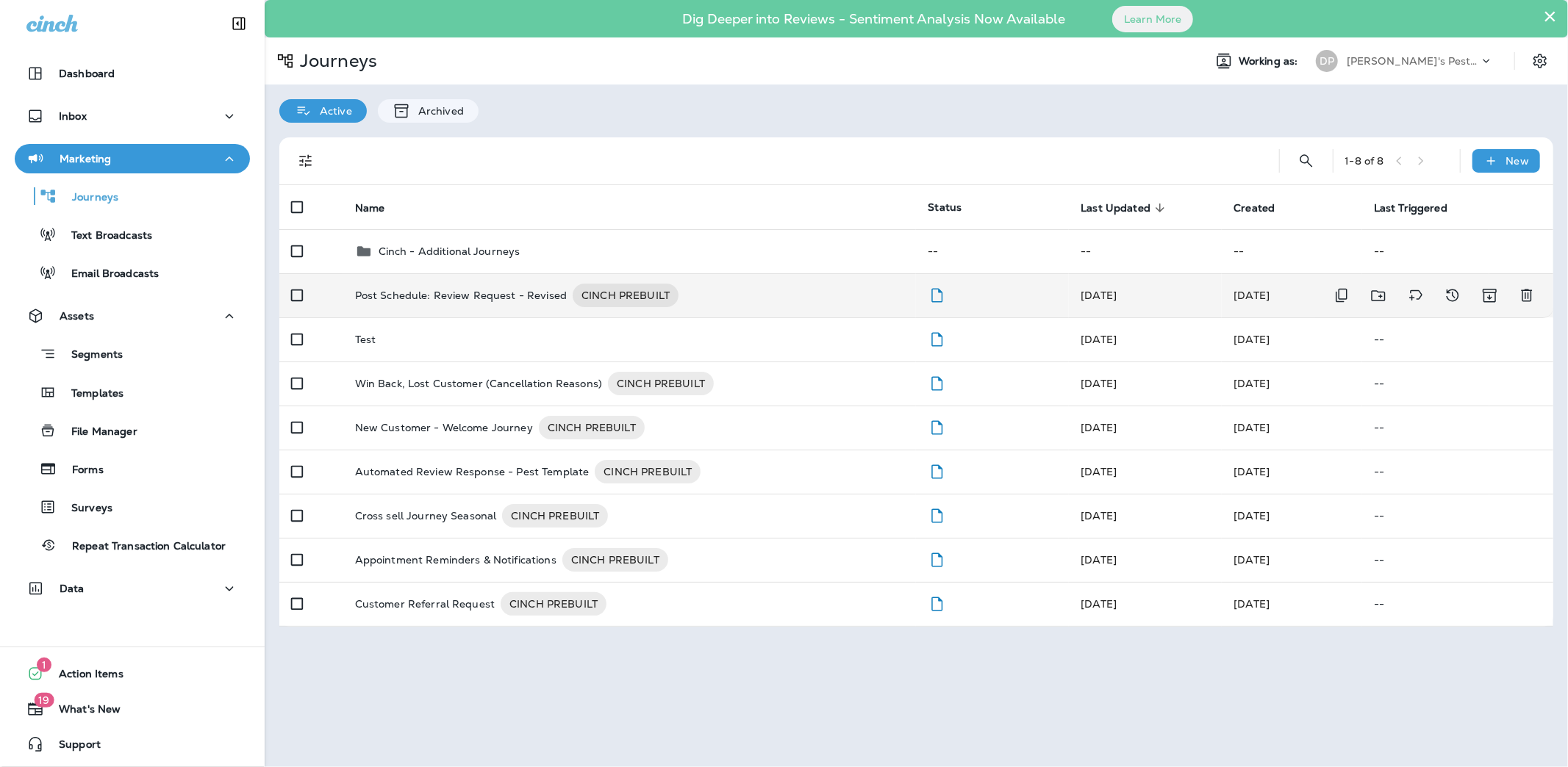
click at [397, 299] on p "Post Schedule: Review Request - Revised" at bounding box center [460, 295] width 211 height 24
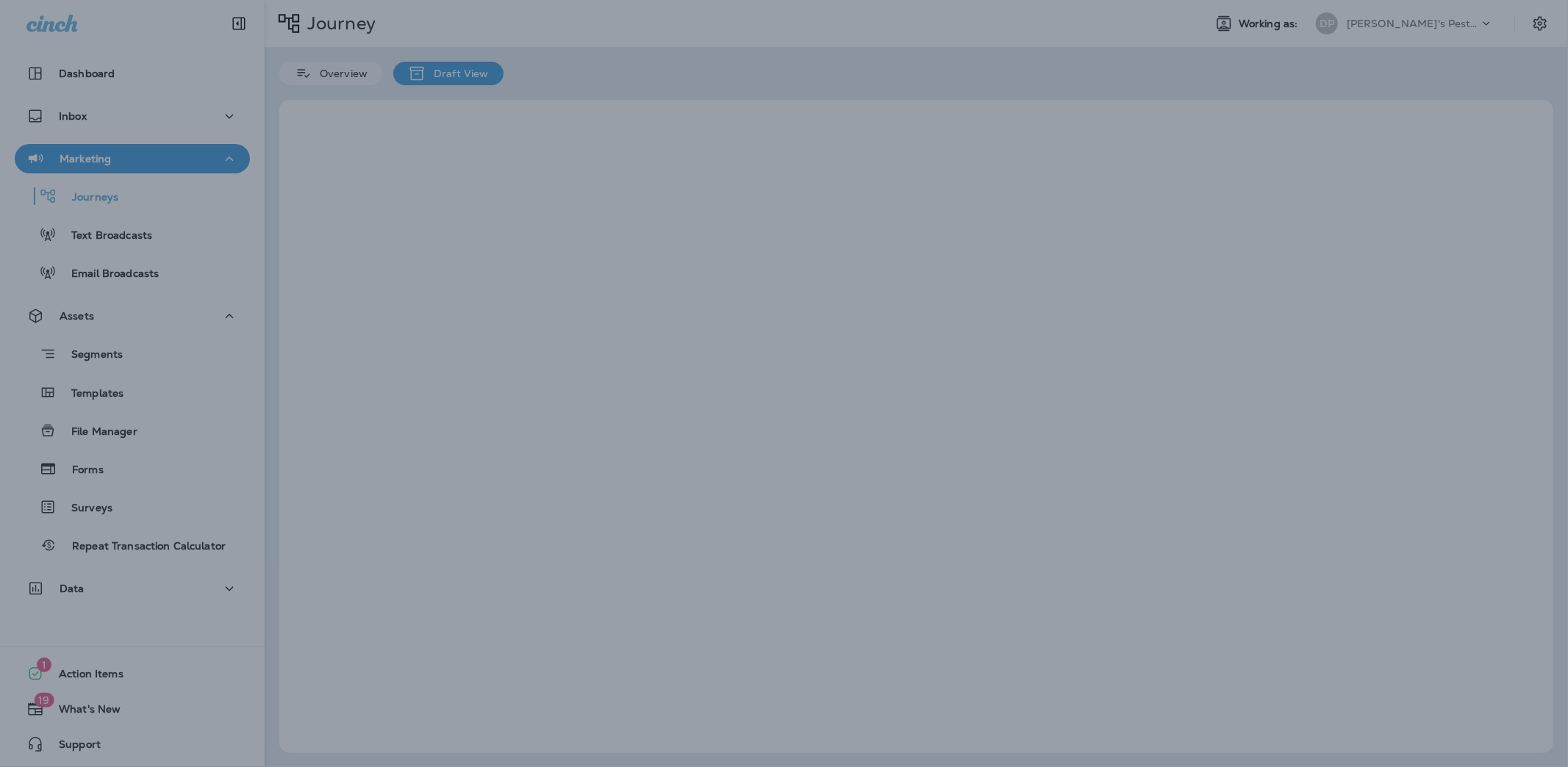
click at [397, 299] on div at bounding box center [784, 383] width 1568 height 767
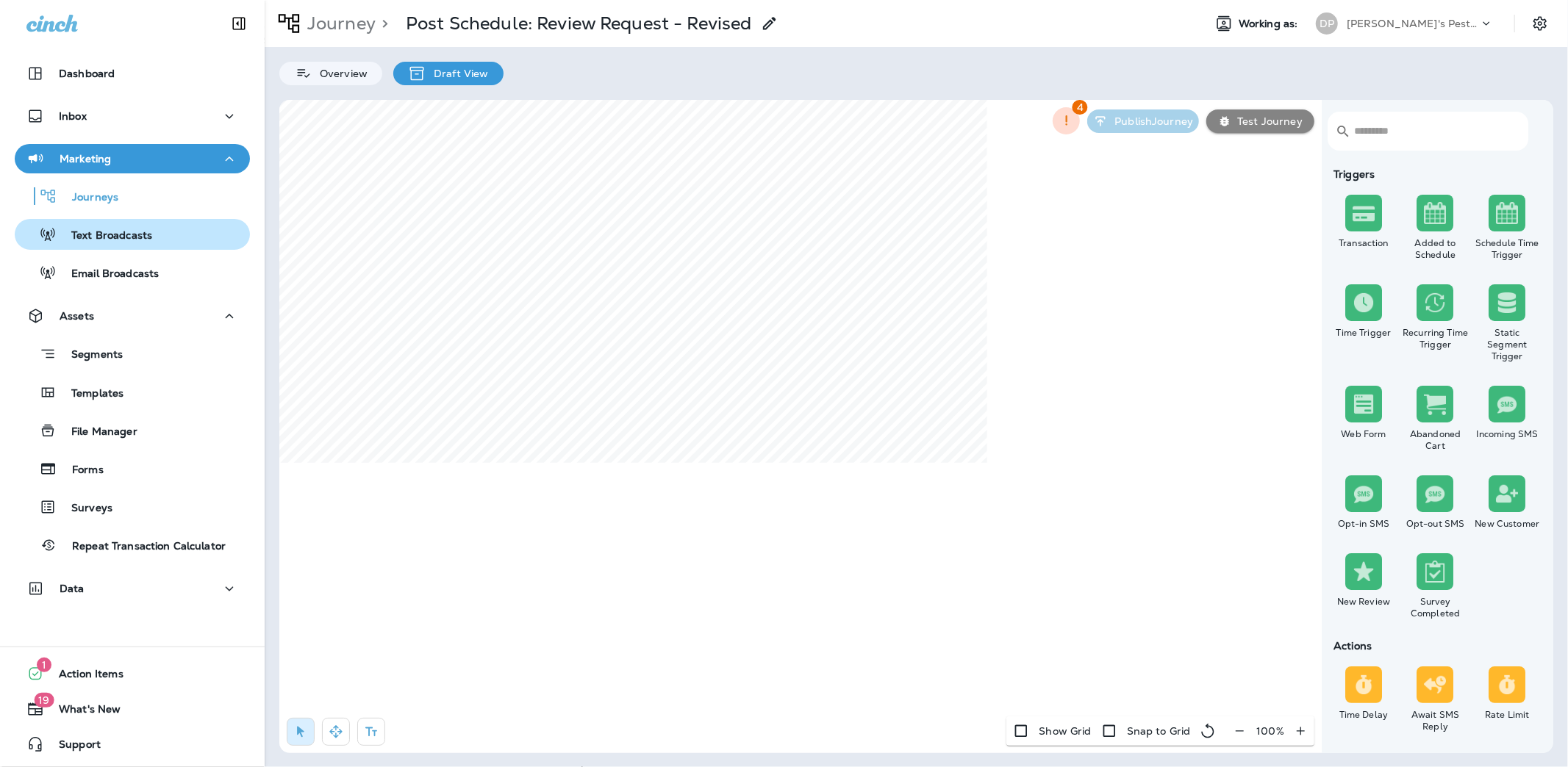
click at [135, 234] on p "Text Broadcasts" at bounding box center [104, 236] width 95 height 14
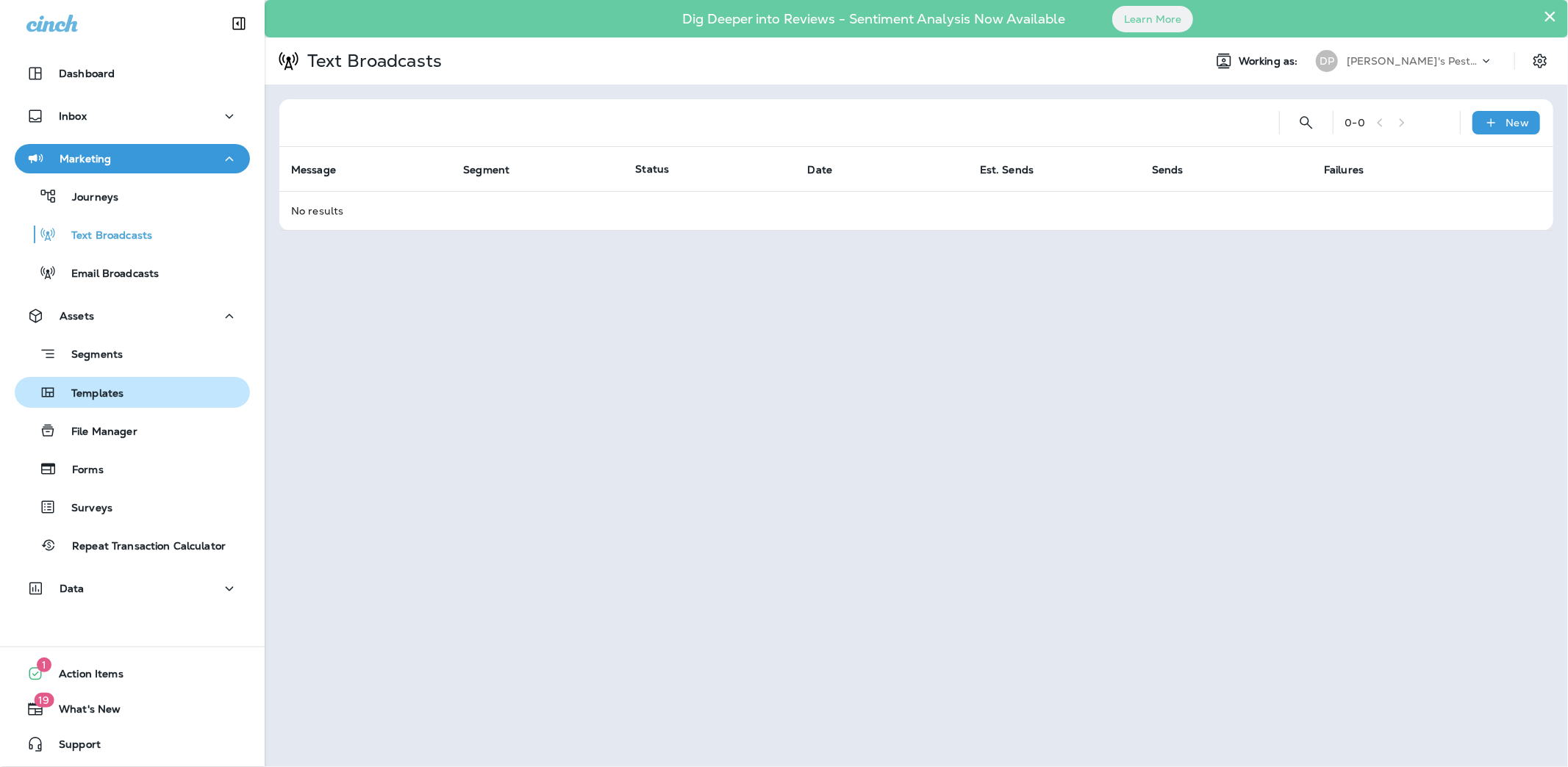
click at [98, 404] on button "Templates" at bounding box center [132, 392] width 235 height 31
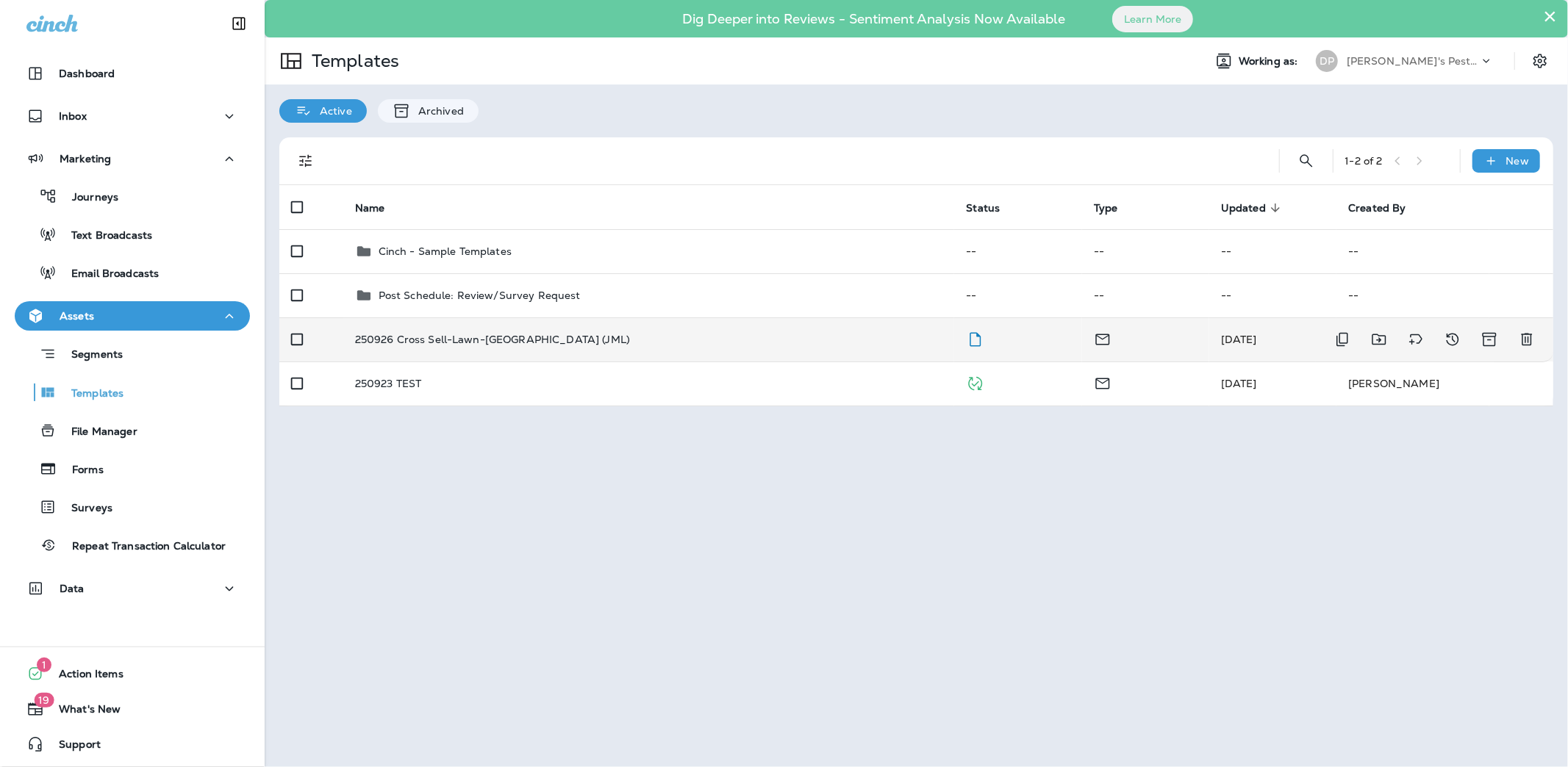
click at [415, 348] on td "250926 Cross Sell-Lawn-[GEOGRAPHIC_DATA] (JML)" at bounding box center [649, 340] width 611 height 44
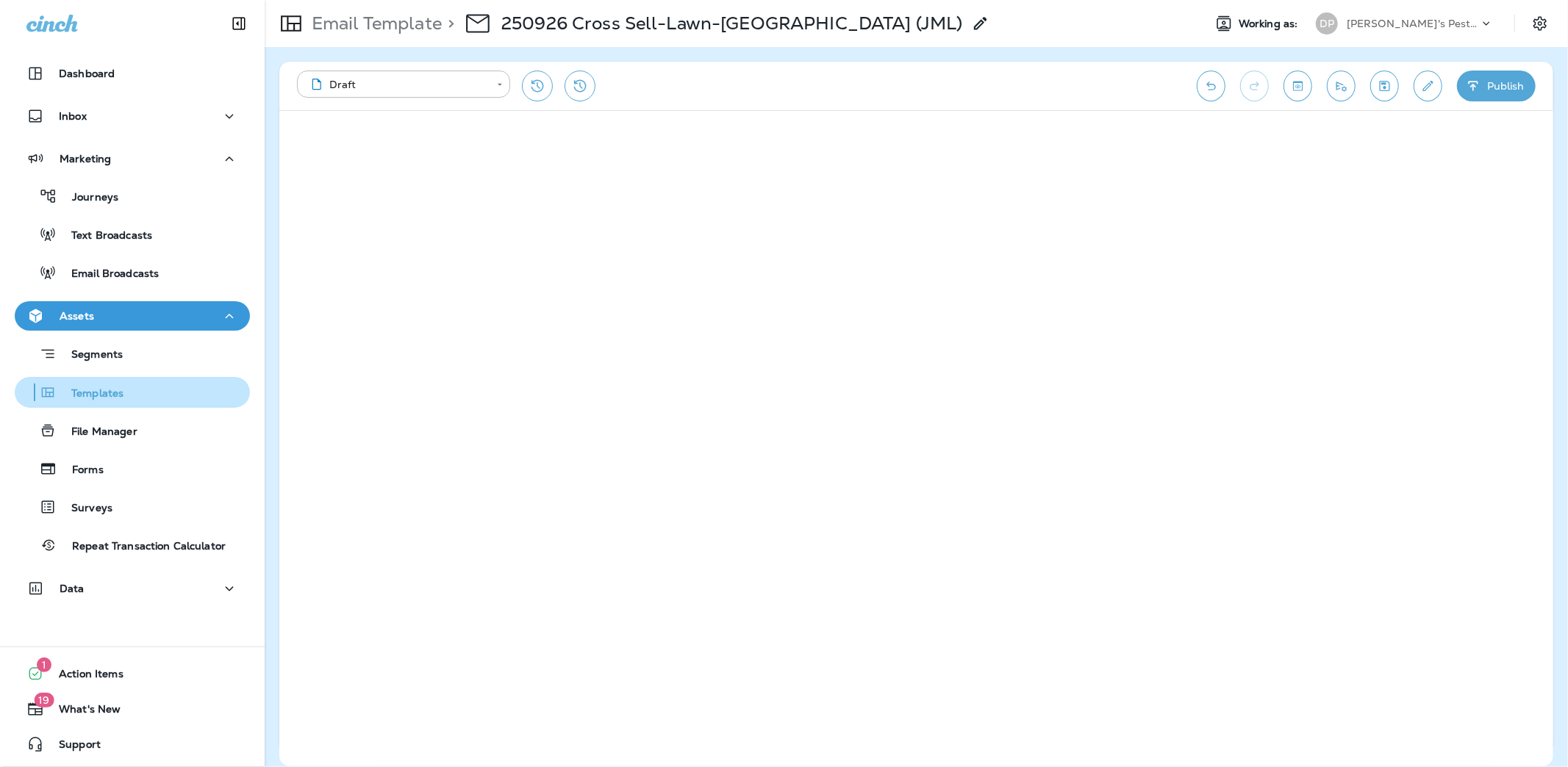
click at [124, 395] on div "Templates" at bounding box center [132, 392] width 224 height 22
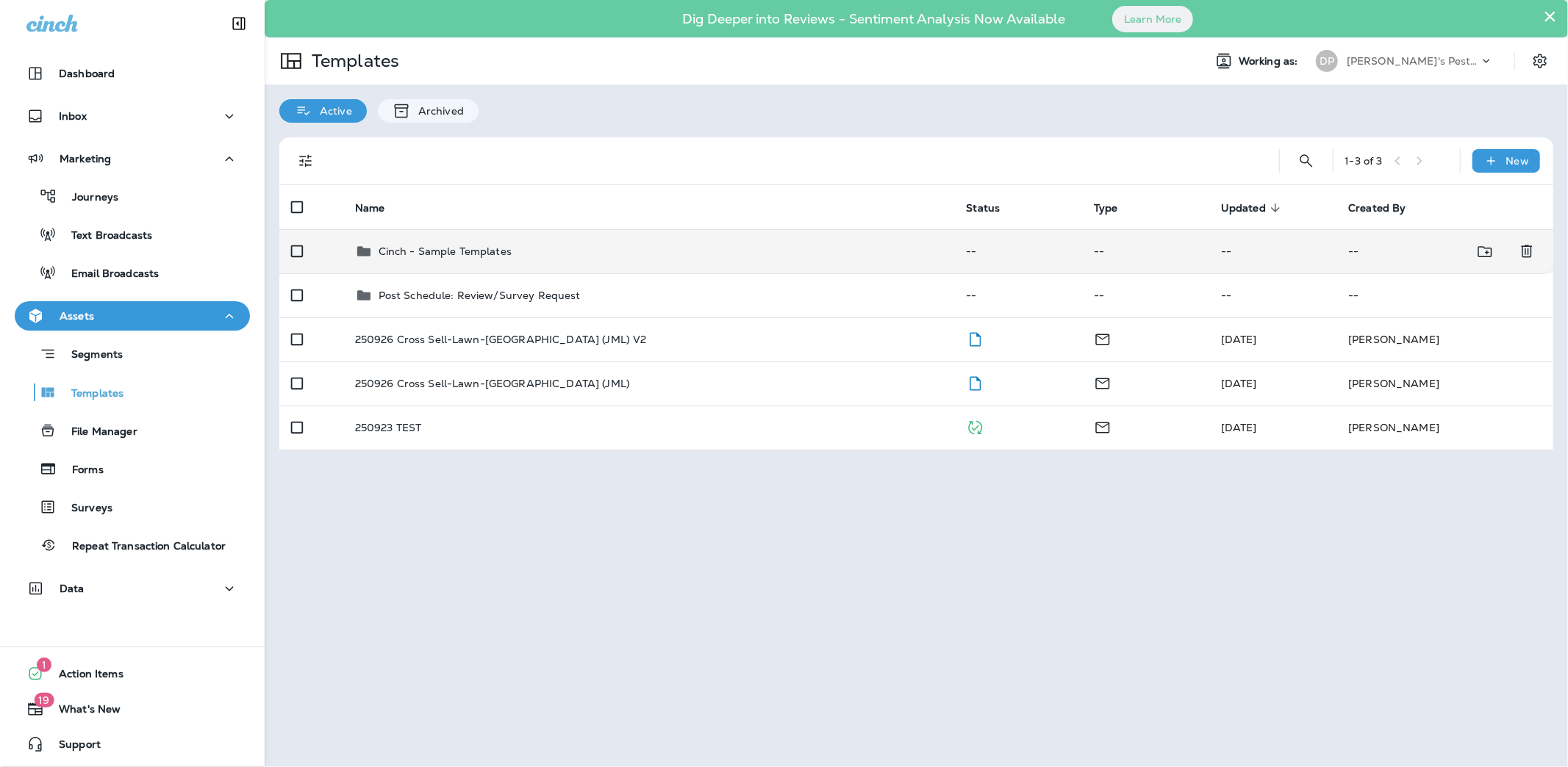
click at [486, 252] on p "Cinch - Sample Templates" at bounding box center [445, 251] width 133 height 11
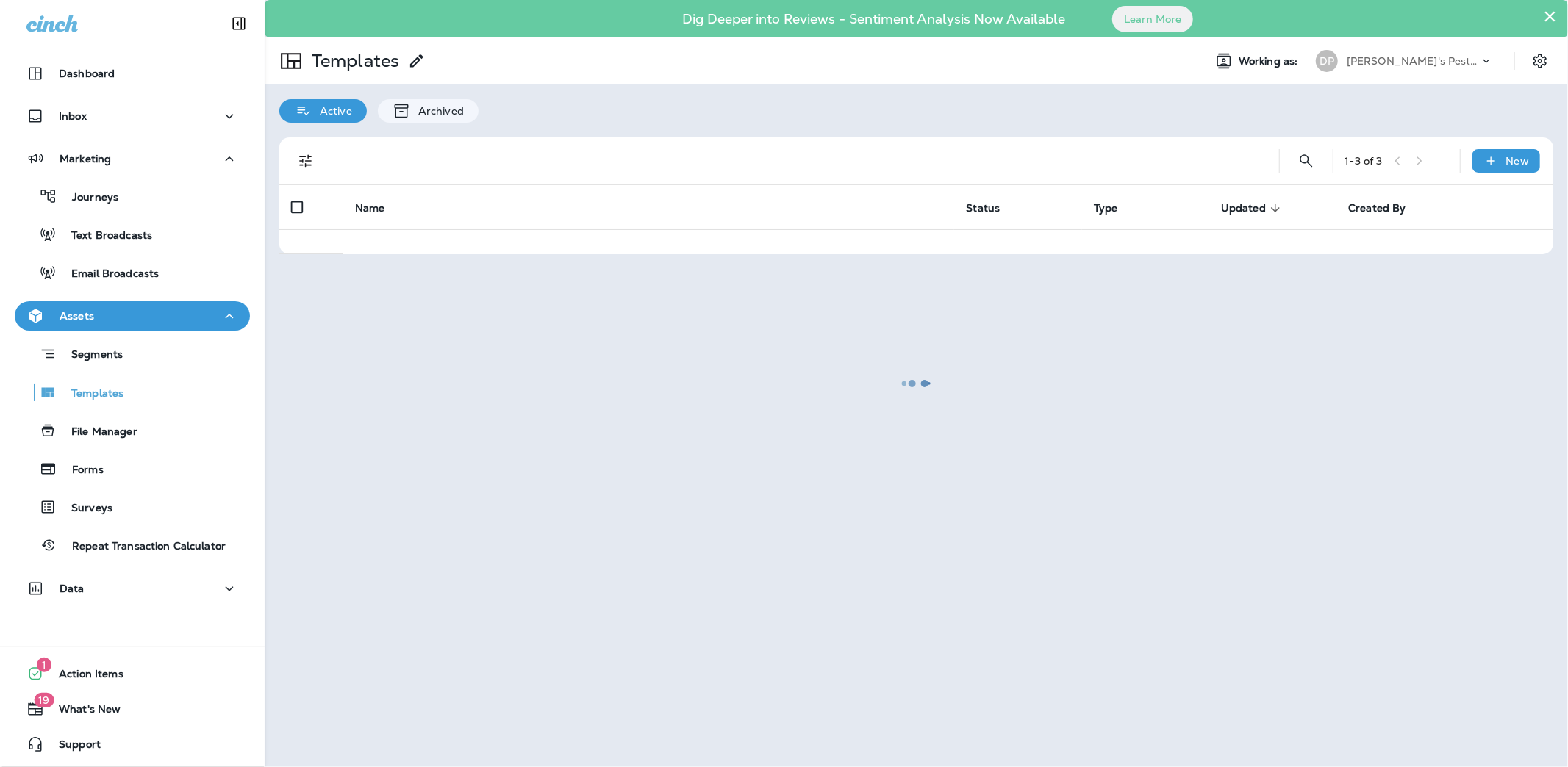
click at [486, 252] on div at bounding box center [916, 383] width 1300 height 764
